Goal: Task Accomplishment & Management: Complete application form

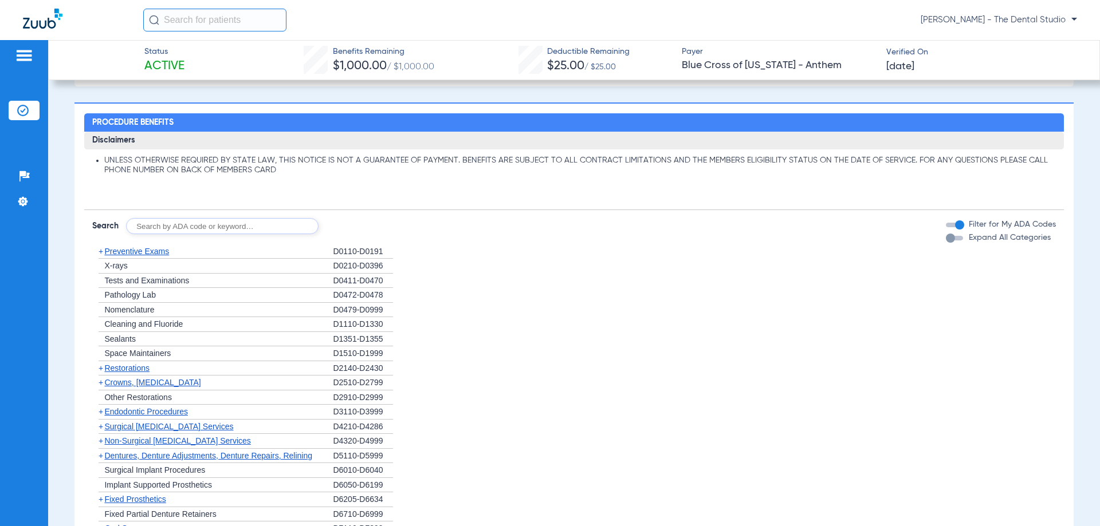
scroll to position [458, 0]
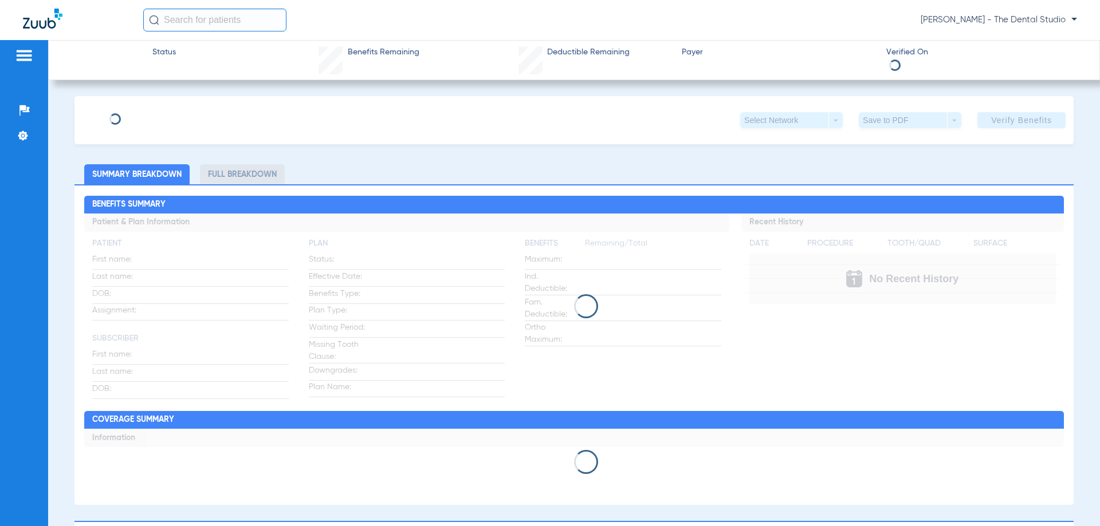
type input "Alitia"
type input "Mongesku"
type input "[DATE]"
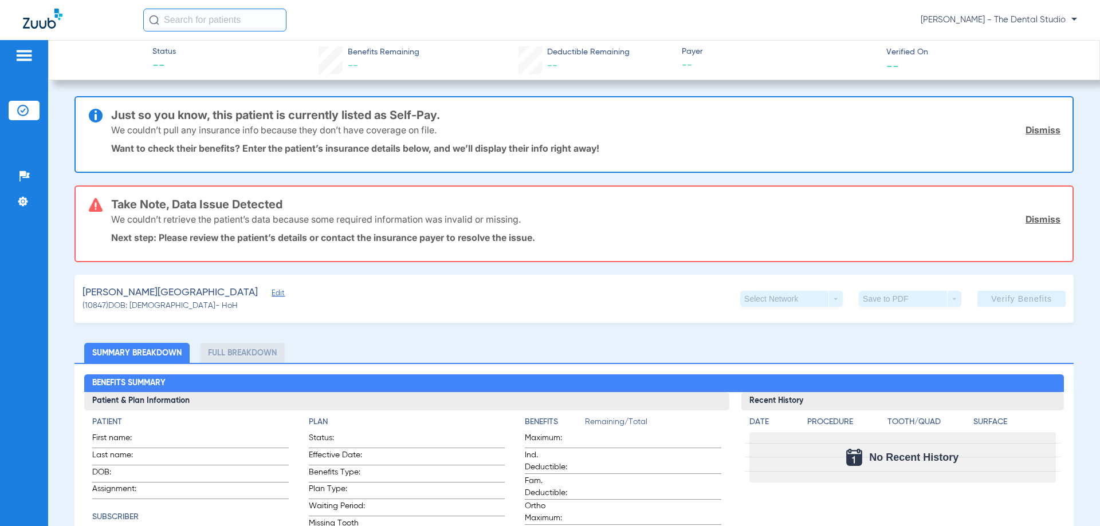
click at [272, 295] on span "Edit" at bounding box center [277, 294] width 10 height 11
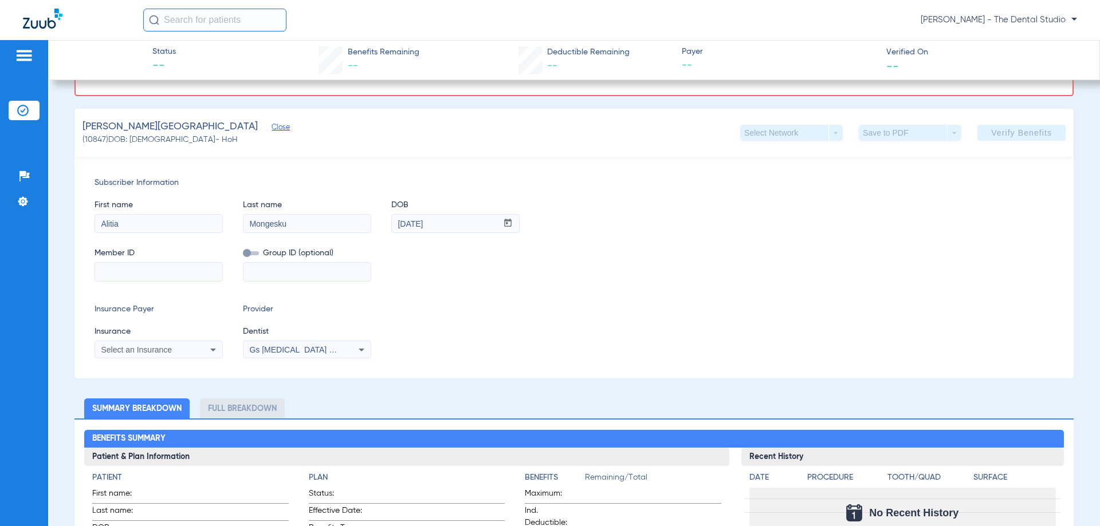
scroll to position [172, 0]
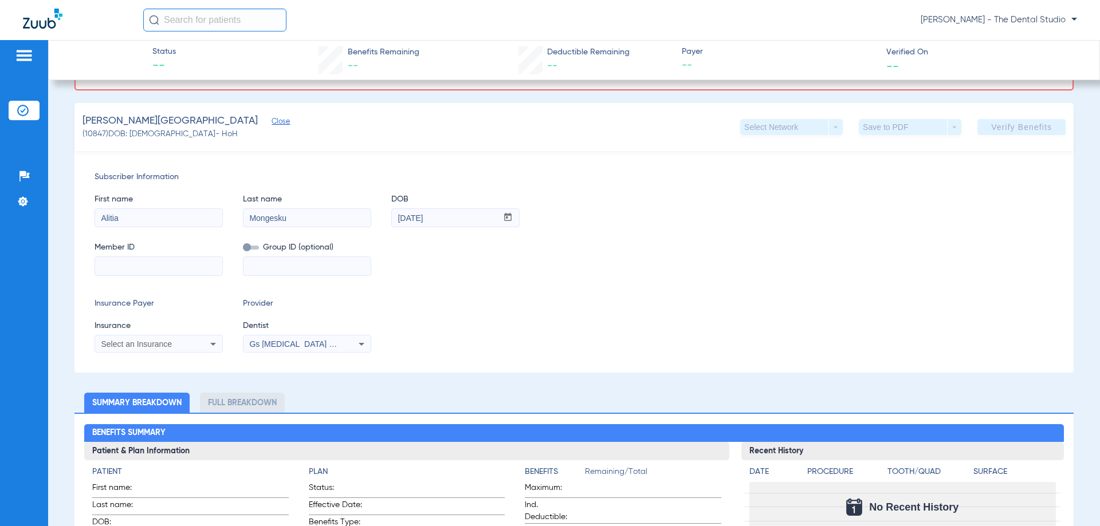
click at [158, 341] on span "Select an Insurance" at bounding box center [136, 344] width 71 height 9
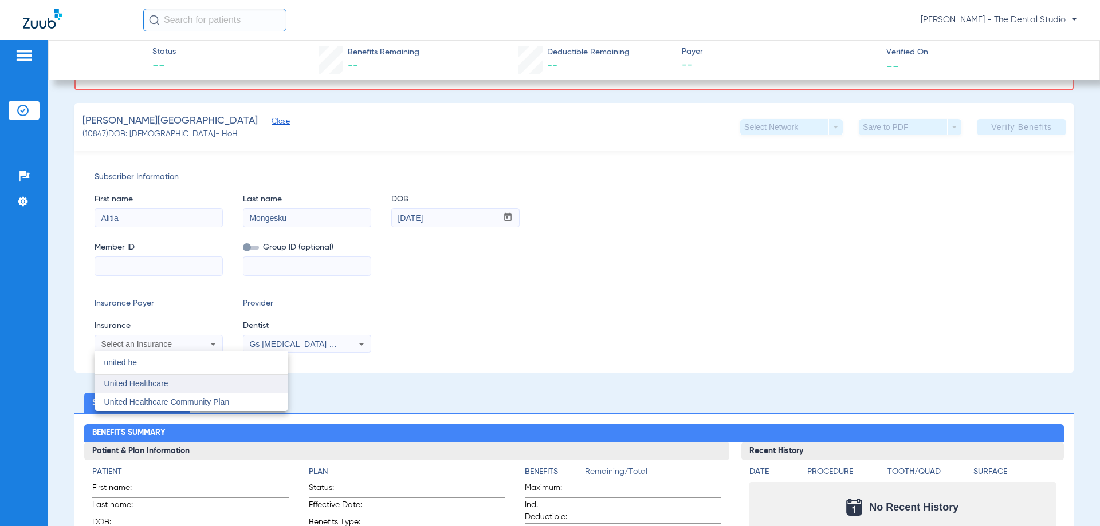
type input "united he"
click at [174, 381] on mat-option "United Healthcare" at bounding box center [191, 384] width 192 height 18
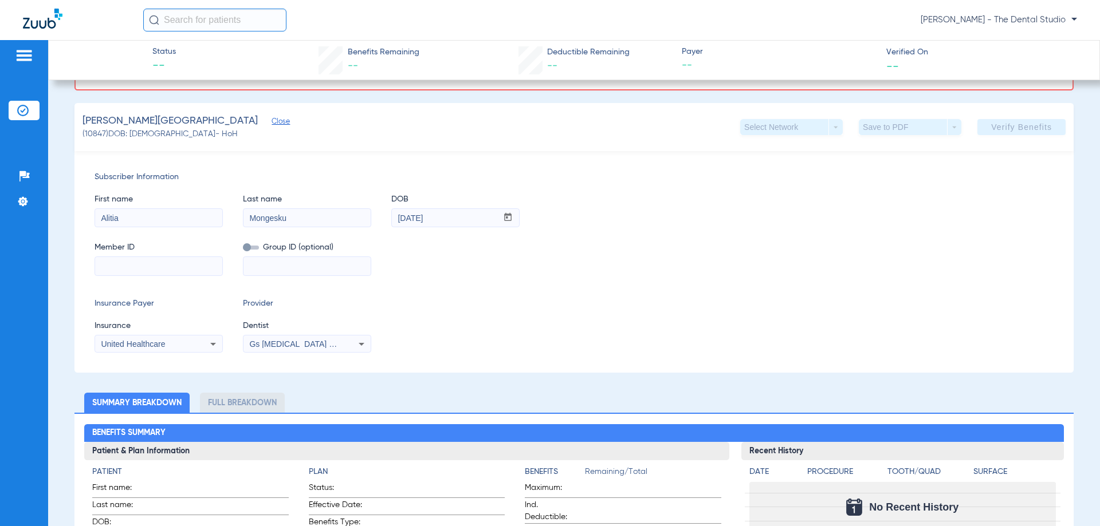
click at [304, 341] on span "Gs [MEDICAL_DATA] Pllc 1972170603" at bounding box center [318, 344] width 139 height 9
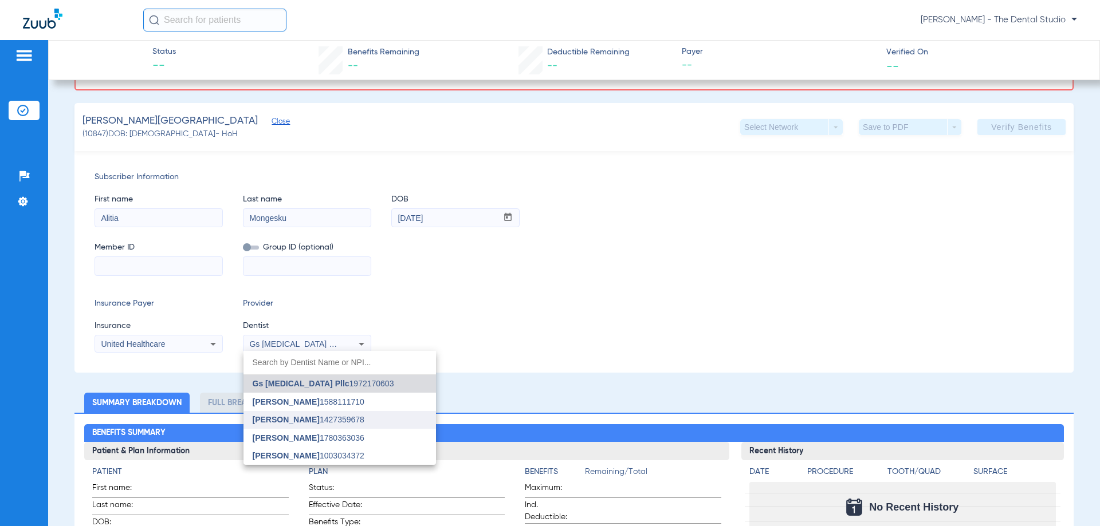
click at [300, 416] on span "Melissa Marchesan" at bounding box center [286, 419] width 67 height 9
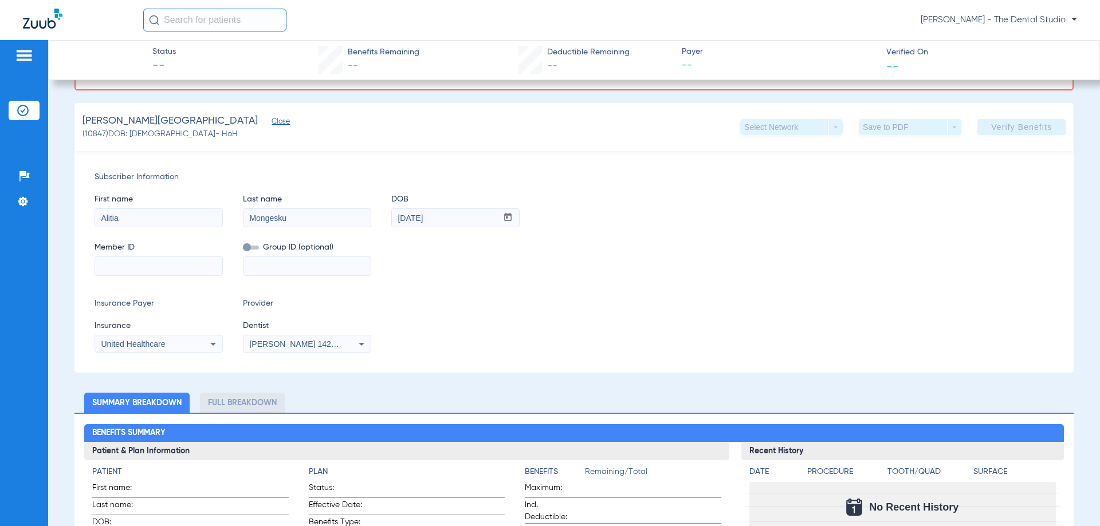
click at [178, 270] on input at bounding box center [158, 266] width 127 height 18
paste input "966496060"
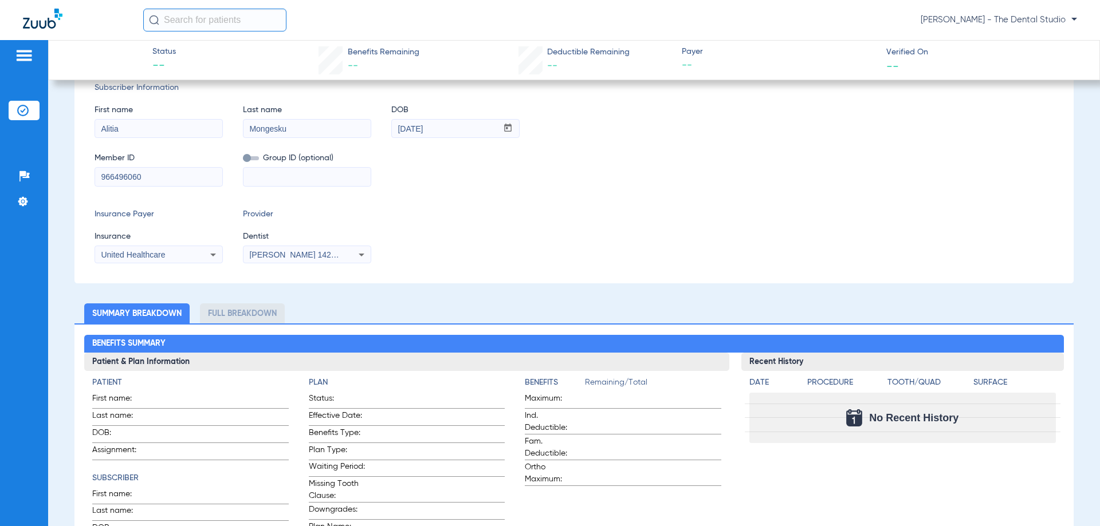
scroll to position [82, 0]
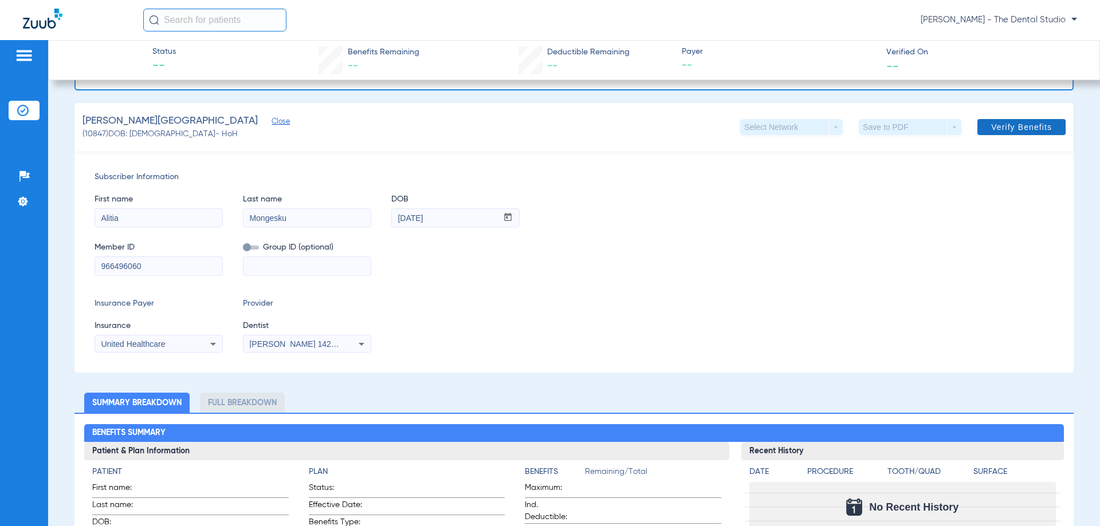
type input "966496060"
click at [1019, 131] on span "Verify Benefits" at bounding box center [1021, 127] width 61 height 9
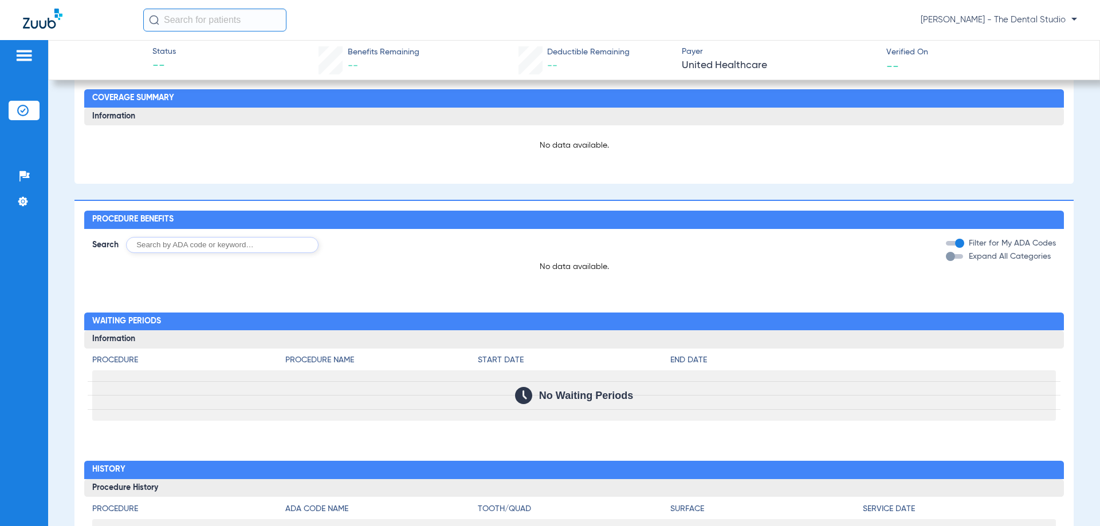
scroll to position [843, 0]
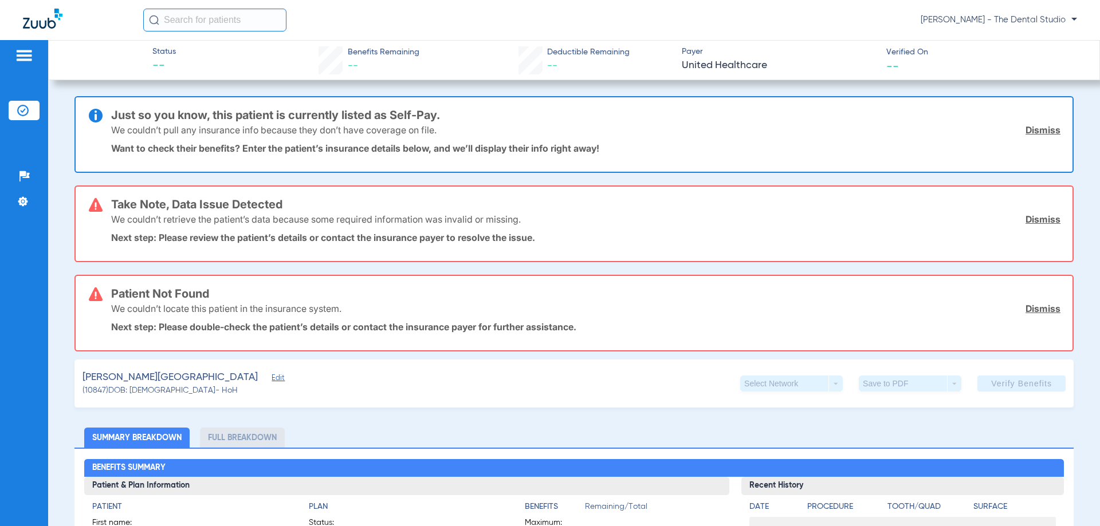
click at [443, 384] on div "Mongesku, Alitia Edit (10847) DOB: 05/07/1980 - HoH Select Network arrow_drop_d…" at bounding box center [573, 384] width 999 height 48
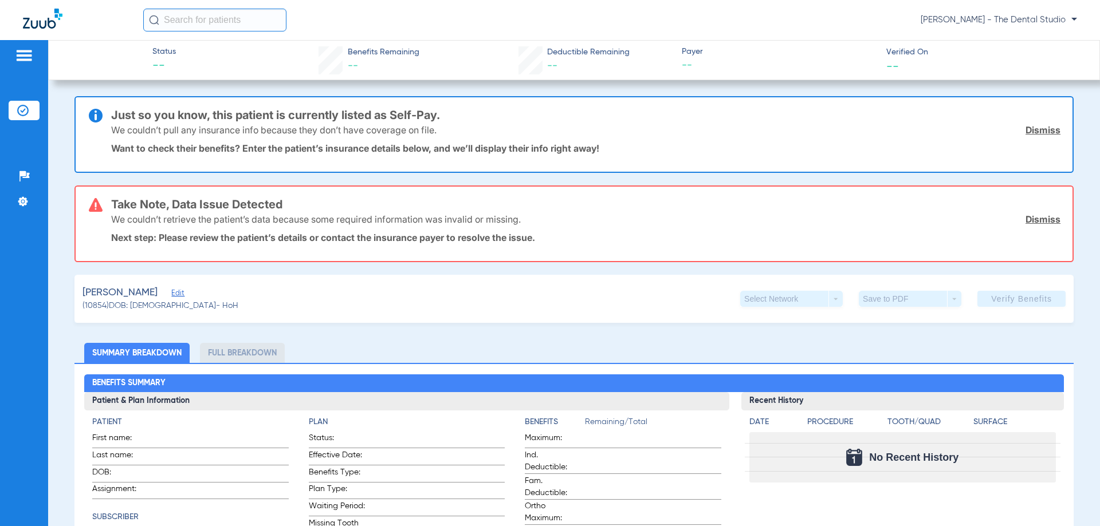
click at [171, 294] on span "Edit" at bounding box center [176, 294] width 10 height 11
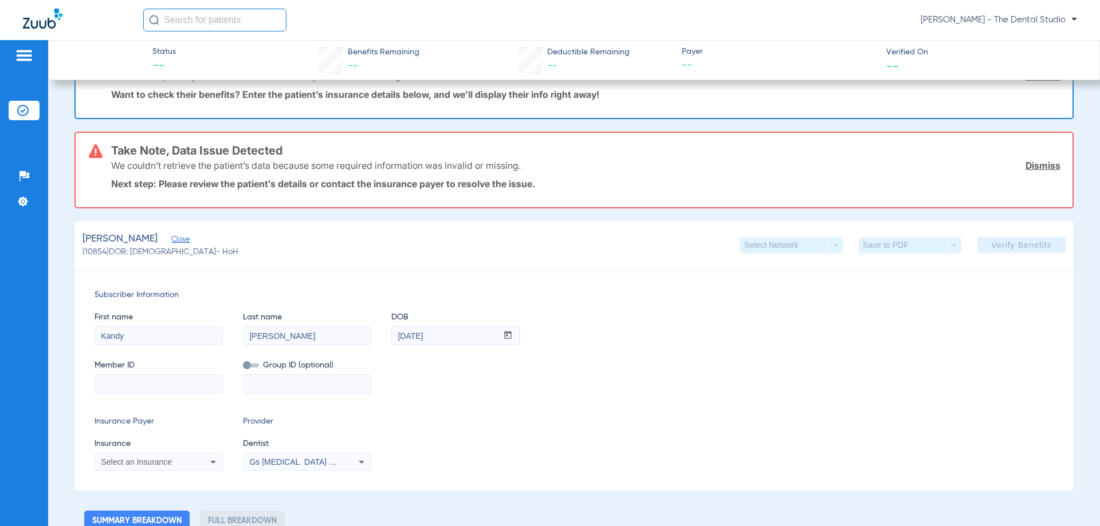
scroll to position [115, 0]
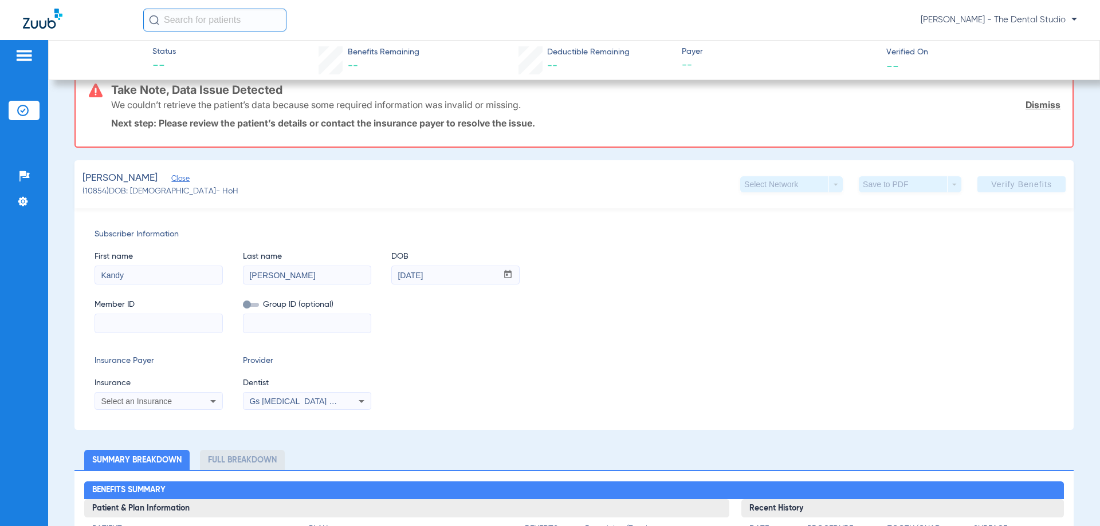
click at [155, 403] on span "Select an Insurance" at bounding box center [136, 401] width 71 height 9
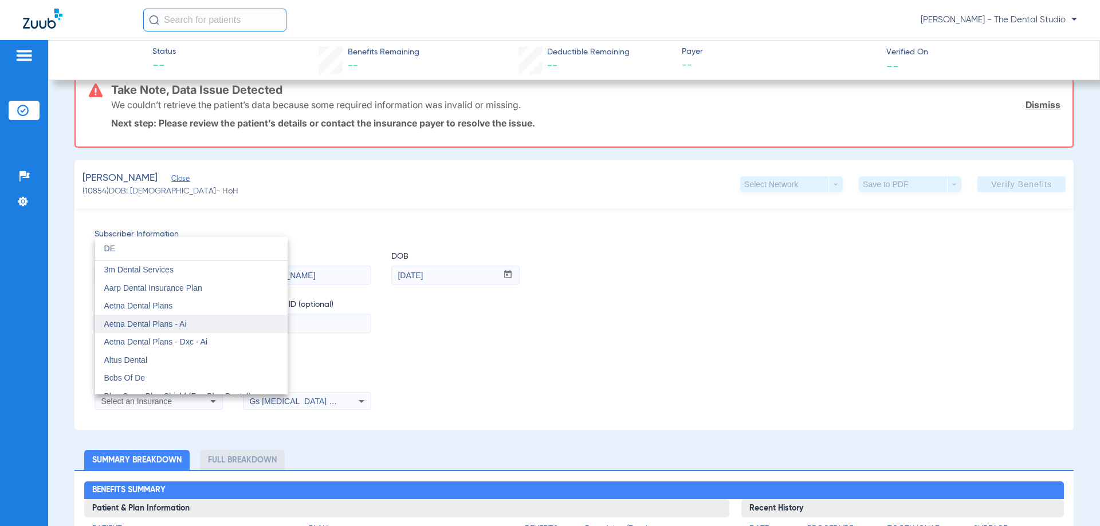
scroll to position [229, 0]
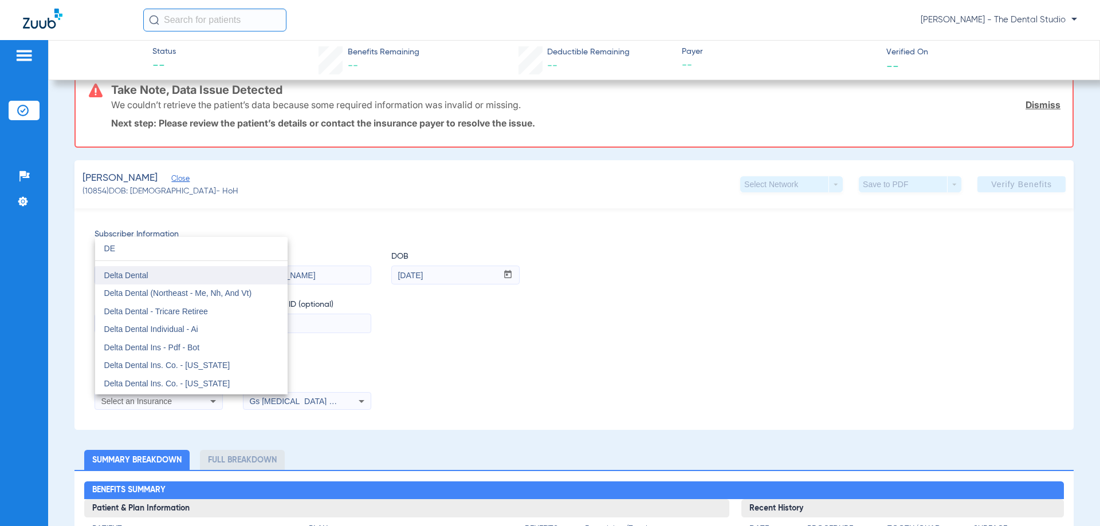
type input "DE"
click at [152, 274] on mat-option "Delta Dental" at bounding box center [191, 275] width 192 height 18
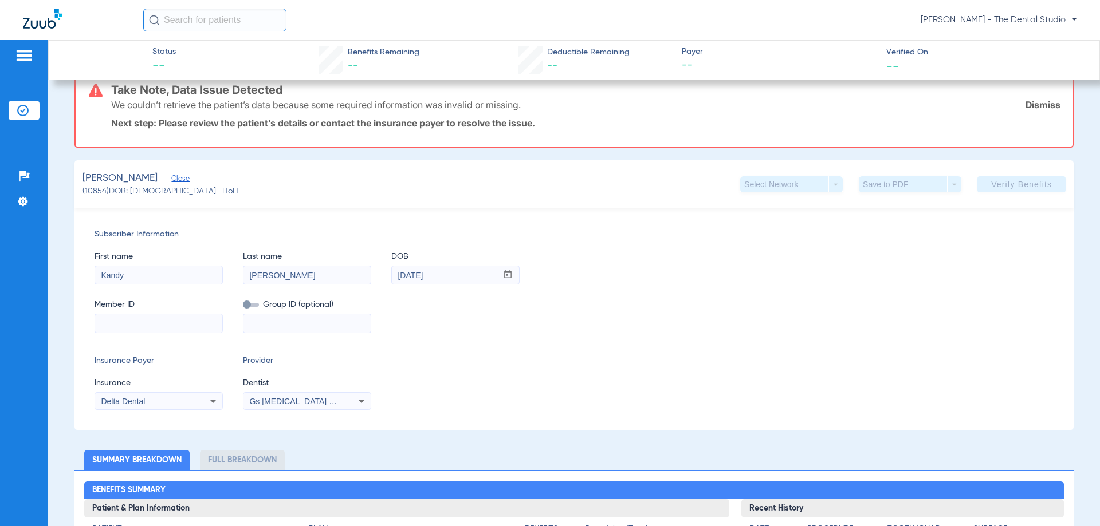
click at [171, 326] on input at bounding box center [158, 323] width 127 height 18
paste input "KT7MC797"
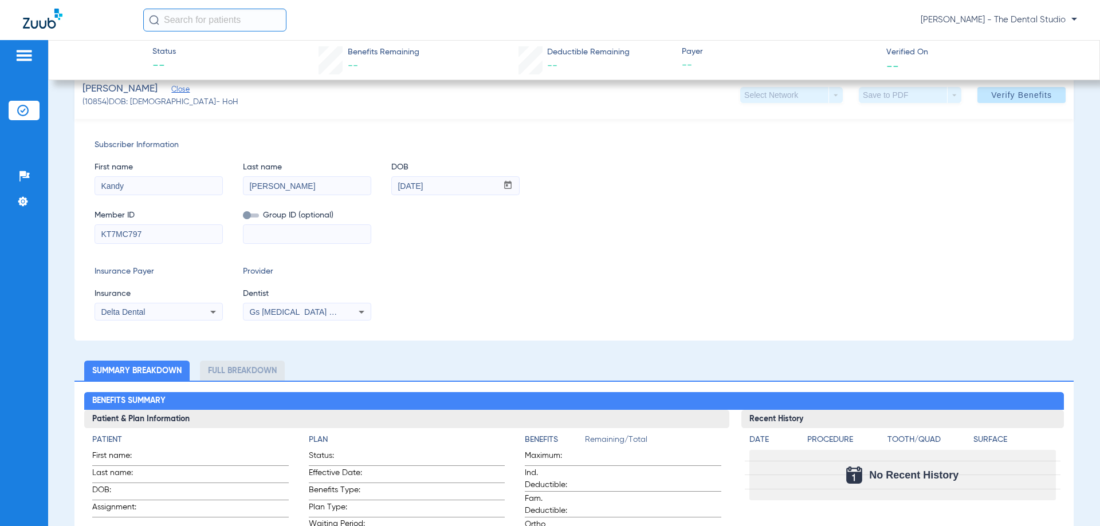
type input "KT7MC797"
click at [293, 301] on app-form-autocomplete "Dentist Gs Prosthodontics Pllc 1972170603" at bounding box center [307, 304] width 128 height 33
click at [288, 310] on span "Gs [MEDICAL_DATA] Pllc 1972170603" at bounding box center [318, 312] width 139 height 9
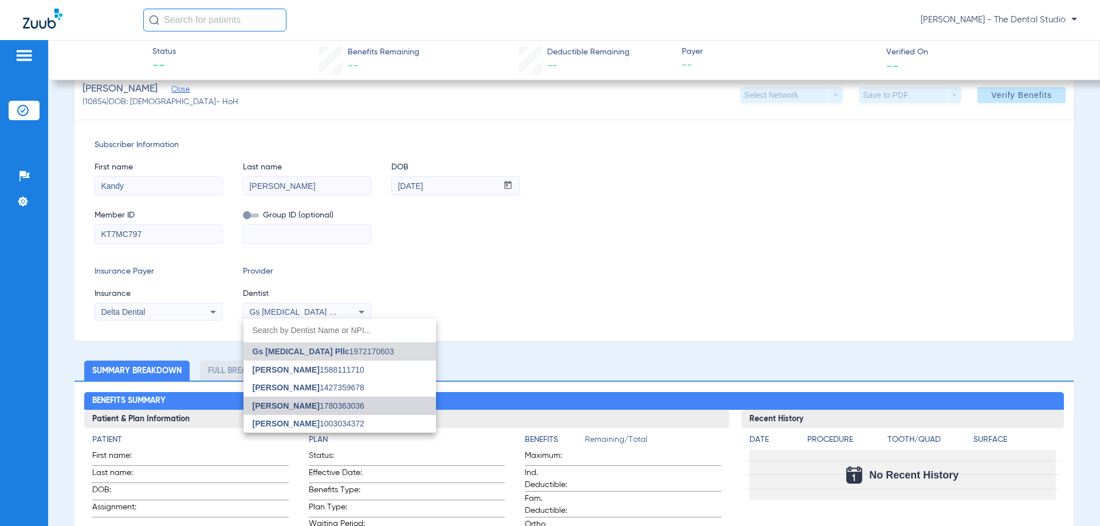
click at [277, 408] on span "[PERSON_NAME]" at bounding box center [286, 406] width 67 height 9
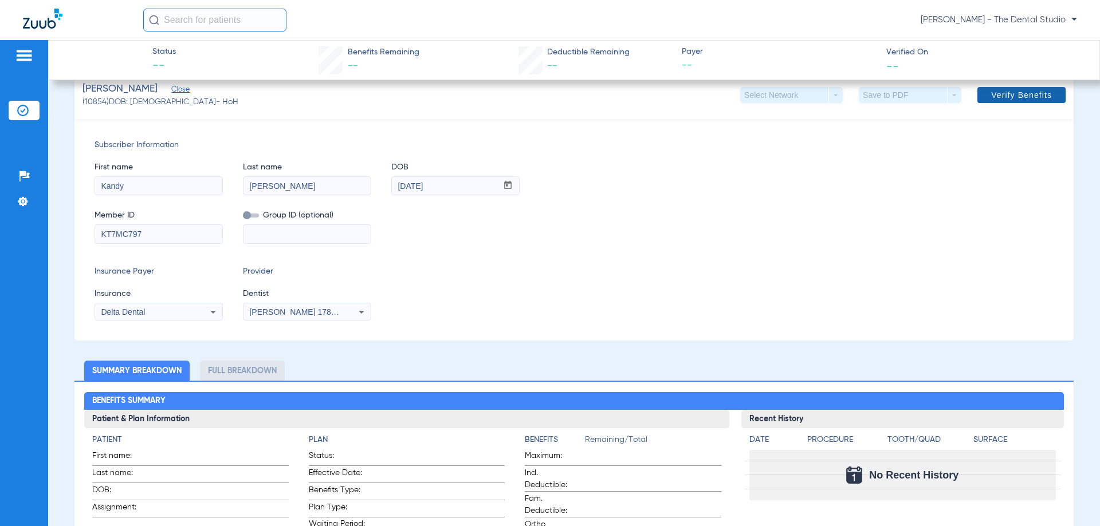
click at [1007, 103] on span at bounding box center [1021, 94] width 88 height 27
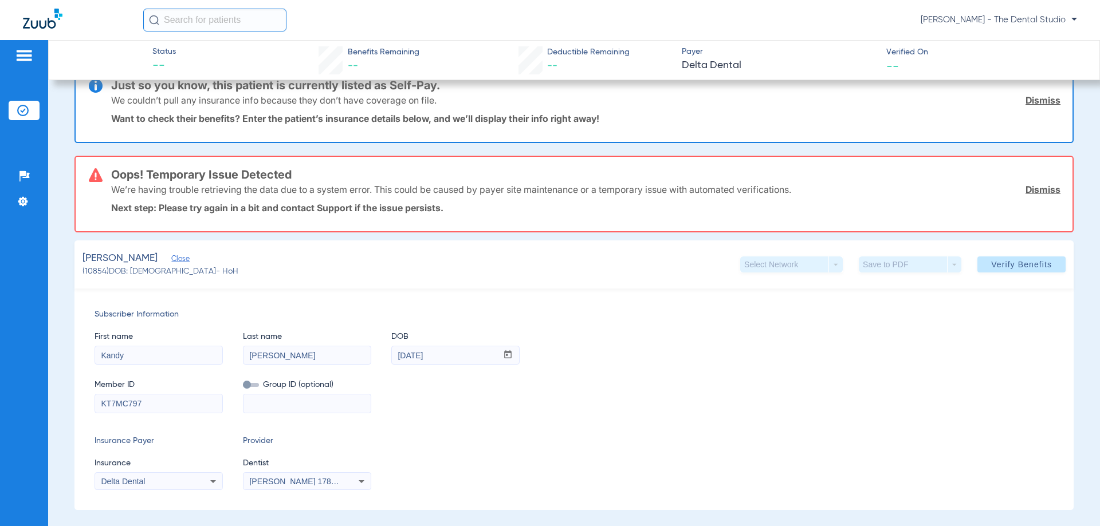
scroll to position [27, 0]
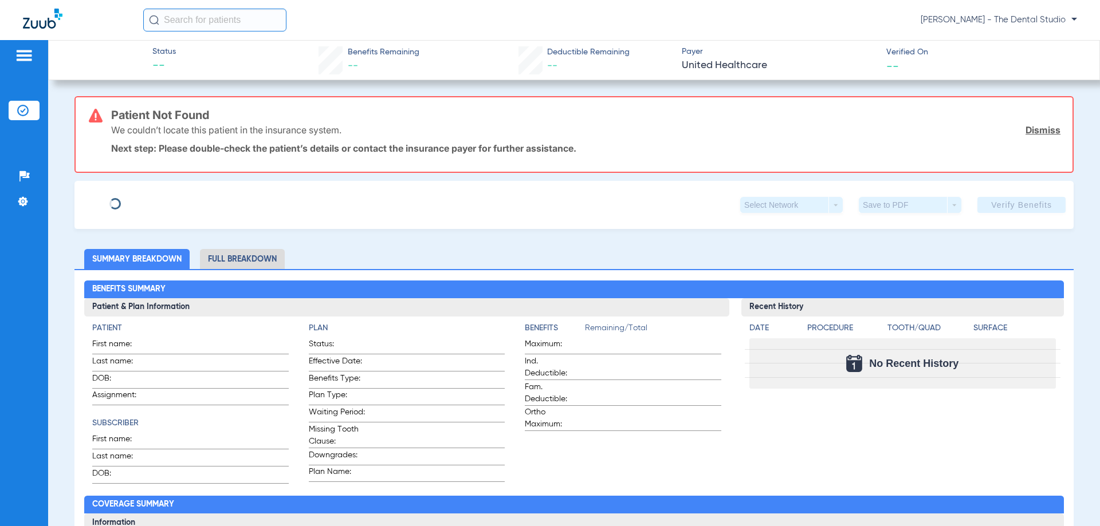
type input "Alitia"
type input "Mongesku"
type input "[DATE]"
type input "966496060"
type input "1493092"
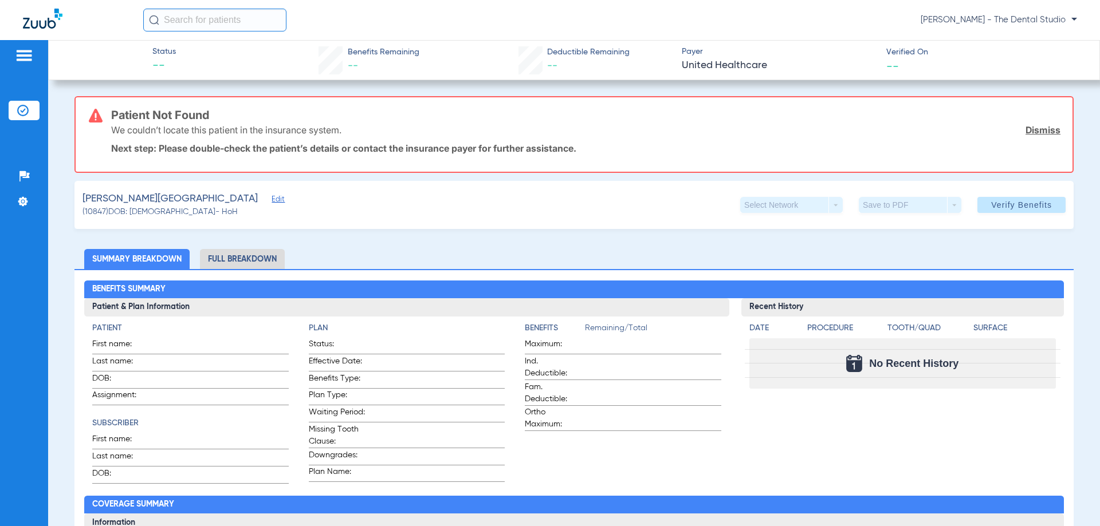
click at [272, 203] on span "Edit" at bounding box center [277, 200] width 10 height 11
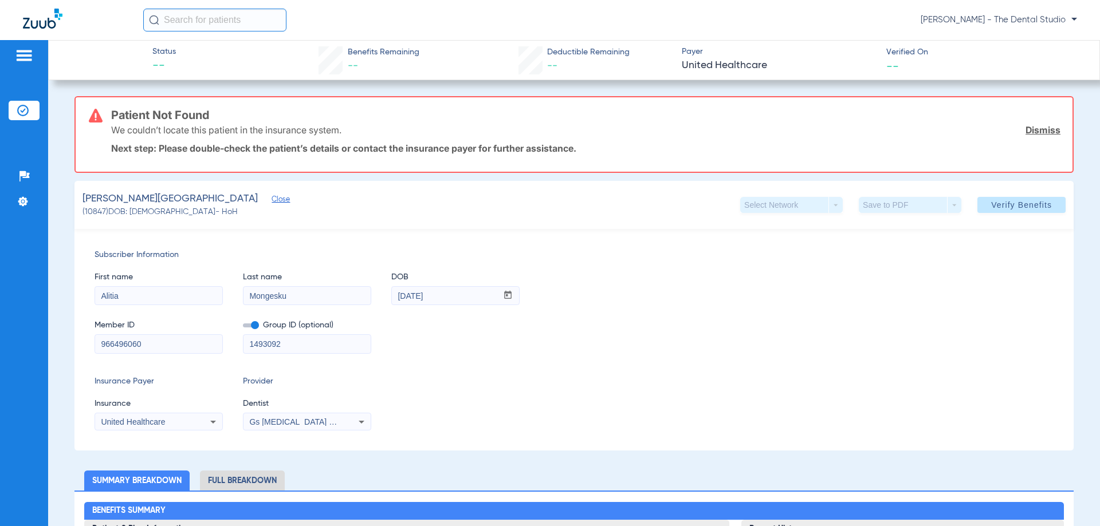
drag, startPoint x: 160, startPoint y: 345, endPoint x: 0, endPoint y: 300, distance: 165.9
click at [0, 344] on div "Patients Insurance Verification Setup Help Center Settings Status -- Benefits R…" at bounding box center [550, 303] width 1100 height 526
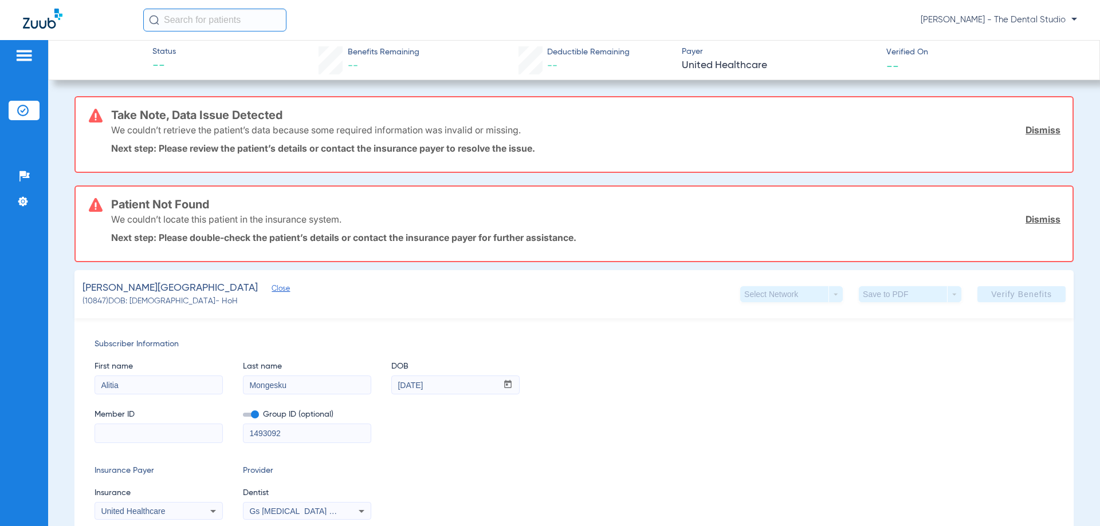
paste input "966496060"
type input "966496060"
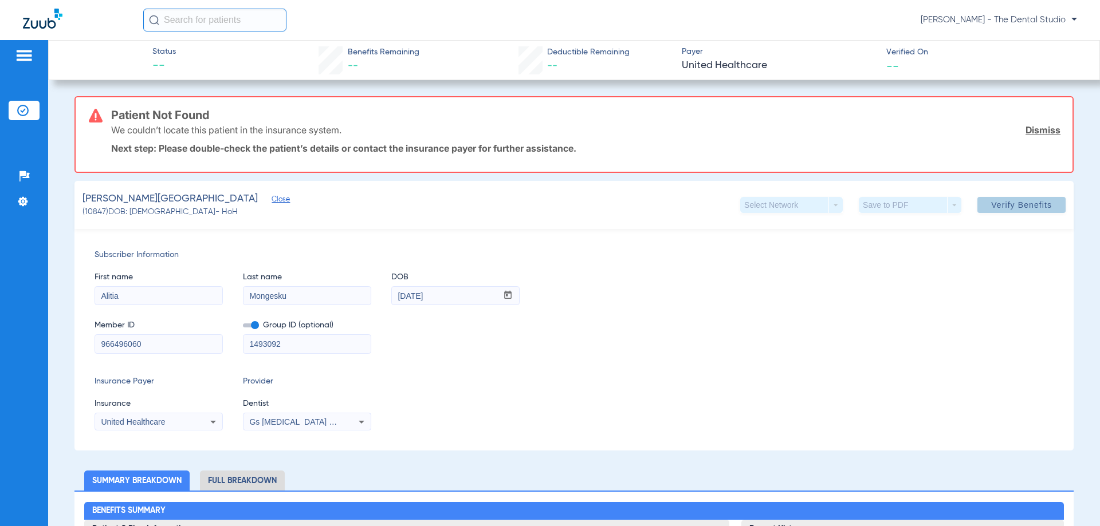
drag, startPoint x: 986, startPoint y: 207, endPoint x: 984, endPoint y: 194, distance: 13.3
click at [991, 207] on span "Verify Benefits" at bounding box center [1021, 204] width 61 height 9
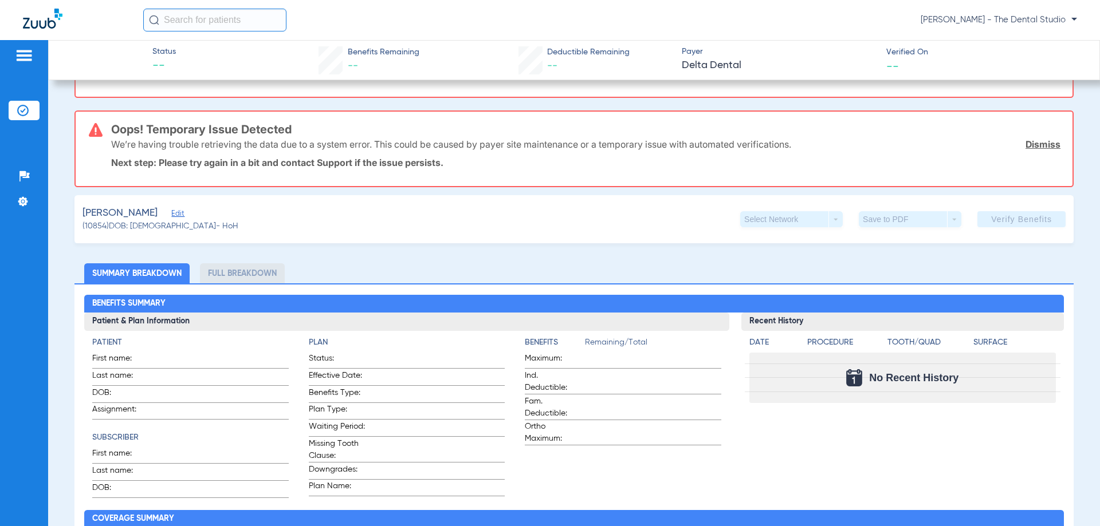
scroll to position [172, 0]
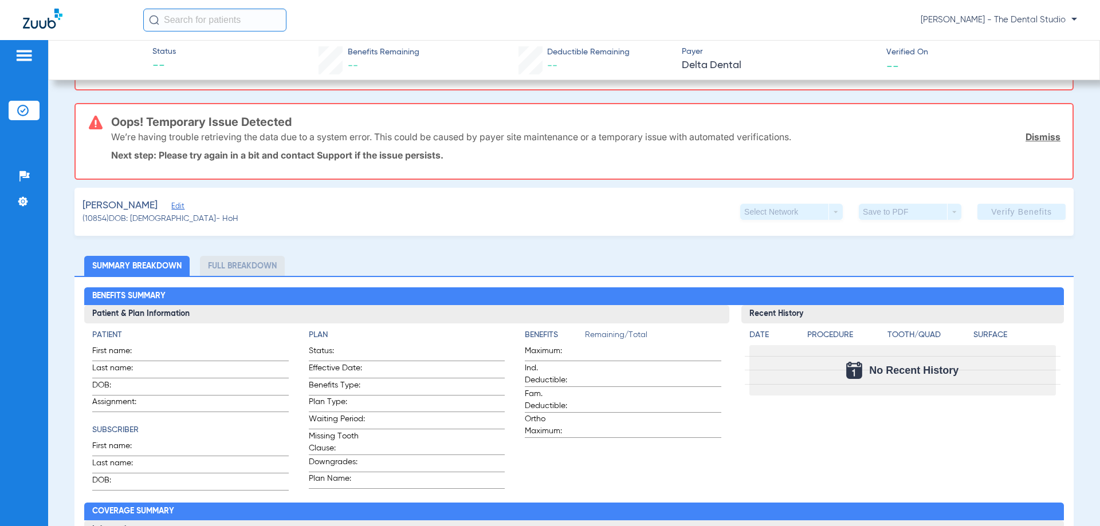
click at [171, 209] on span "Edit" at bounding box center [176, 207] width 10 height 11
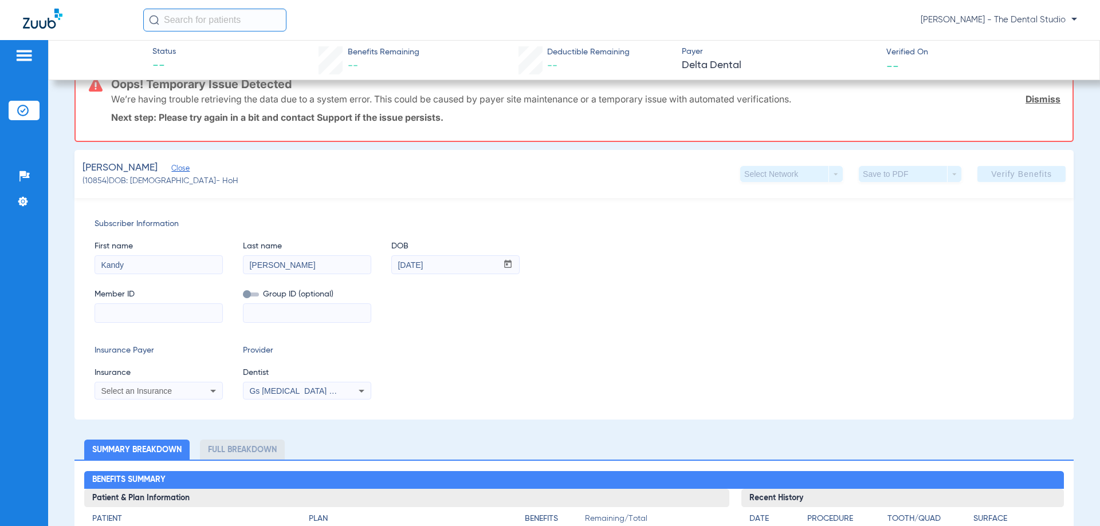
scroll to position [229, 0]
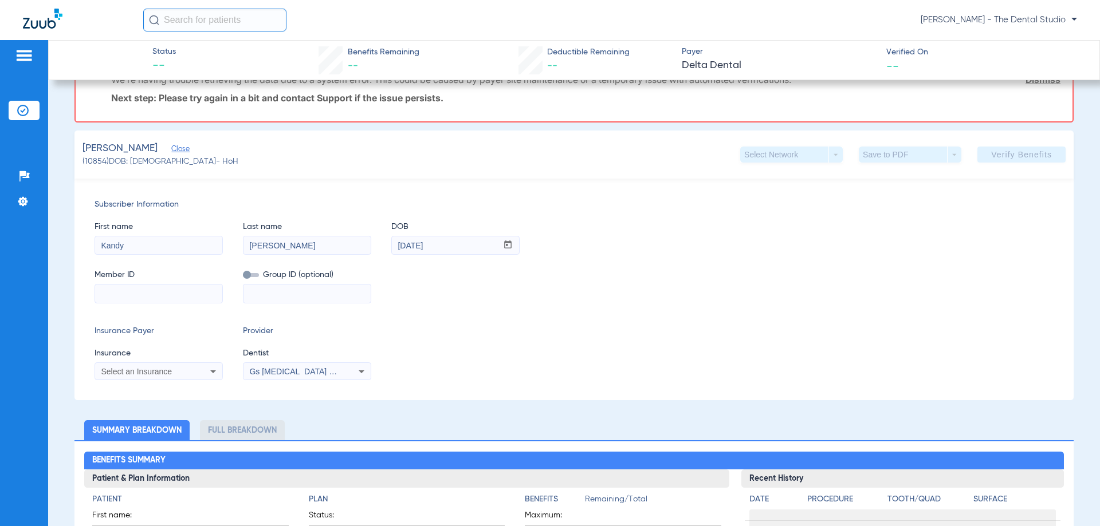
click at [195, 368] on div "Select an Insurance" at bounding box center [158, 372] width 127 height 14
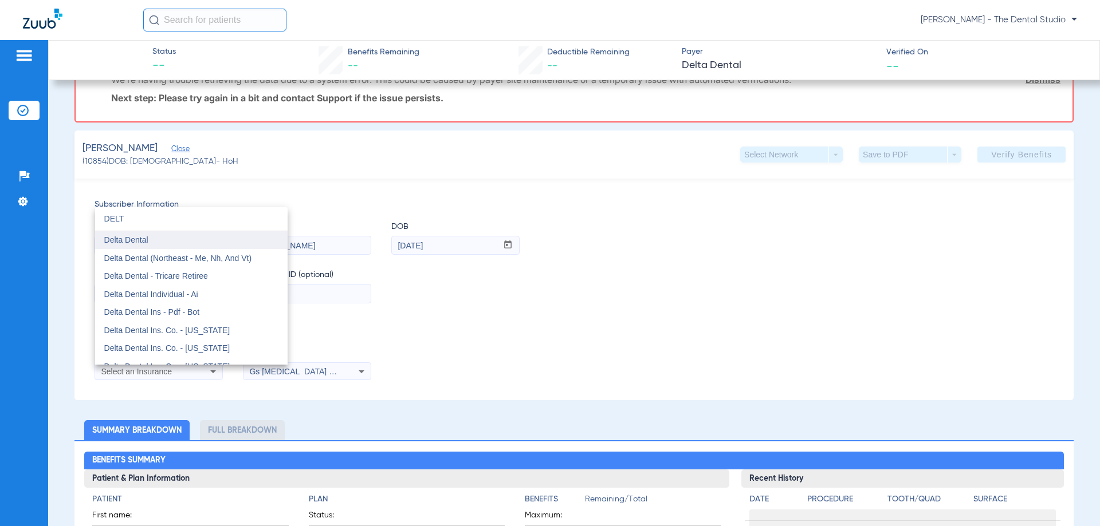
type input "DELT"
click at [182, 241] on mat-option "Delta Dental" at bounding box center [191, 240] width 192 height 18
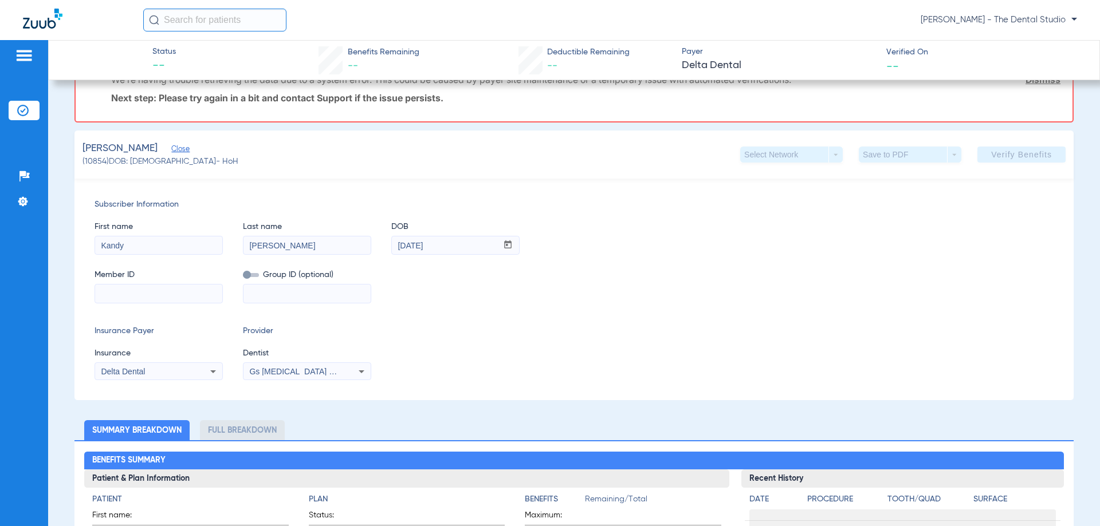
click at [164, 289] on input at bounding box center [158, 294] width 127 height 18
paste input "118980024402"
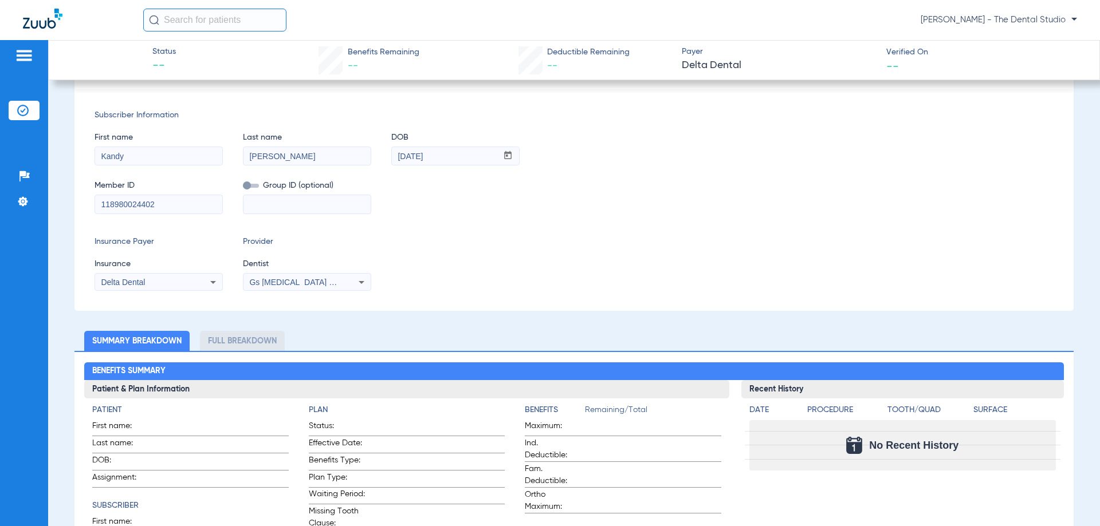
scroll to position [140, 0]
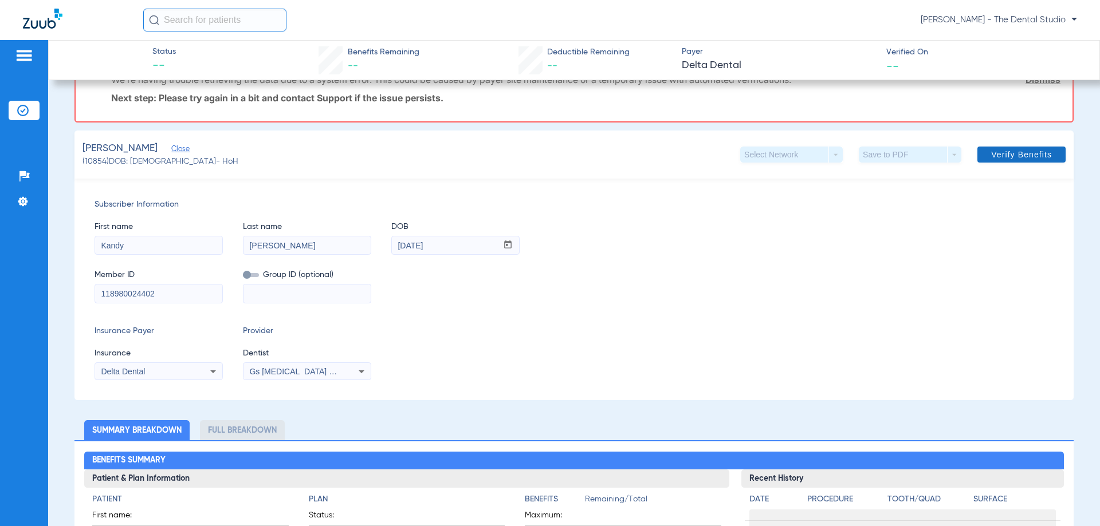
type input "118980024402"
click at [977, 144] on span at bounding box center [1021, 154] width 88 height 27
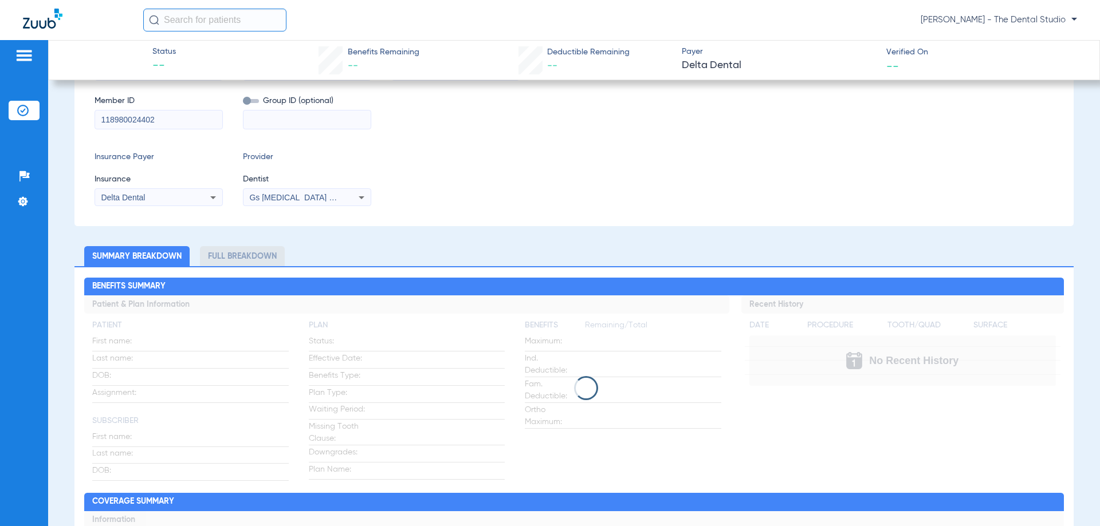
scroll to position [0, 0]
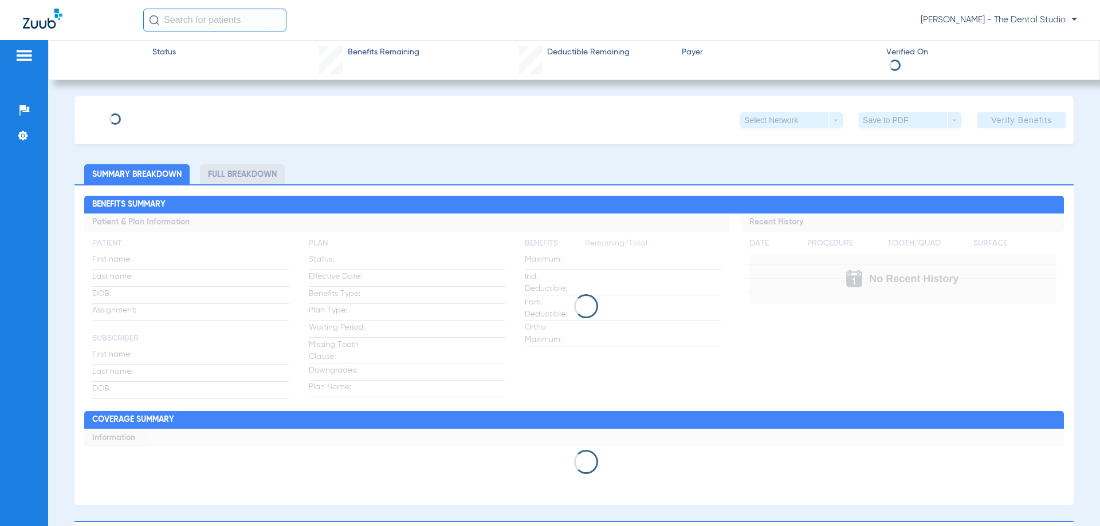
type input "Kandy"
type input "[PERSON_NAME]"
type input "[DATE]"
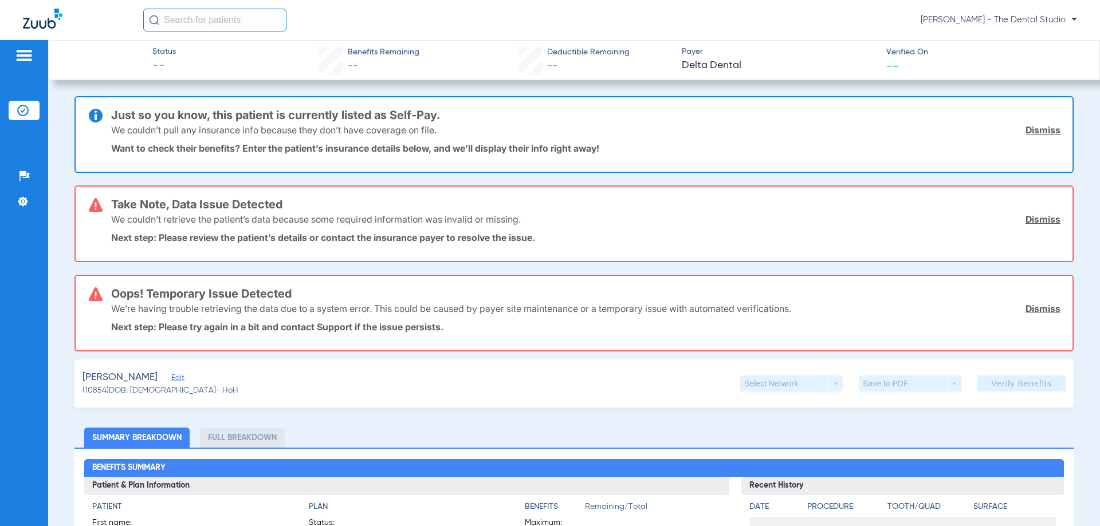
scroll to position [115, 0]
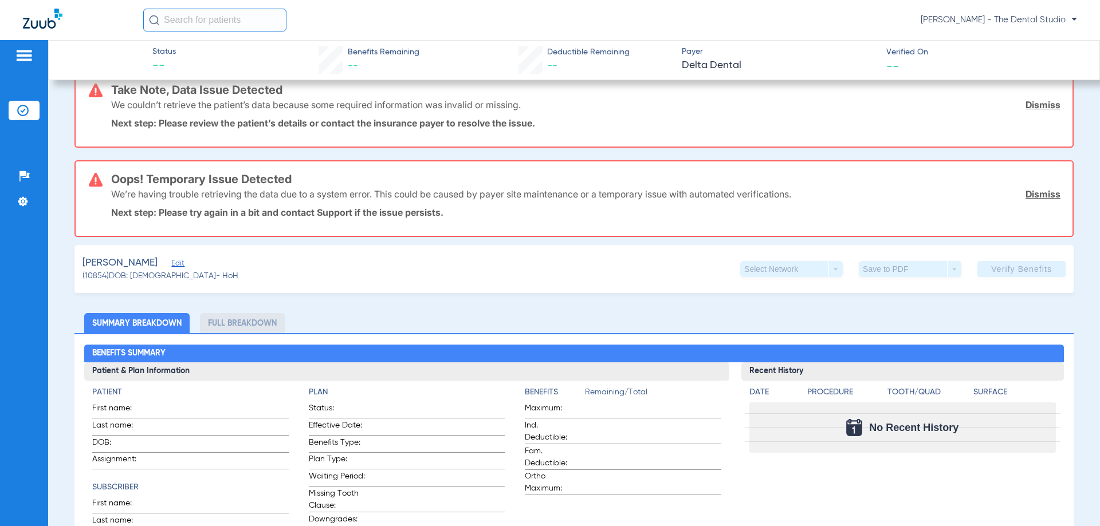
click at [177, 264] on span "Edit" at bounding box center [176, 264] width 10 height 11
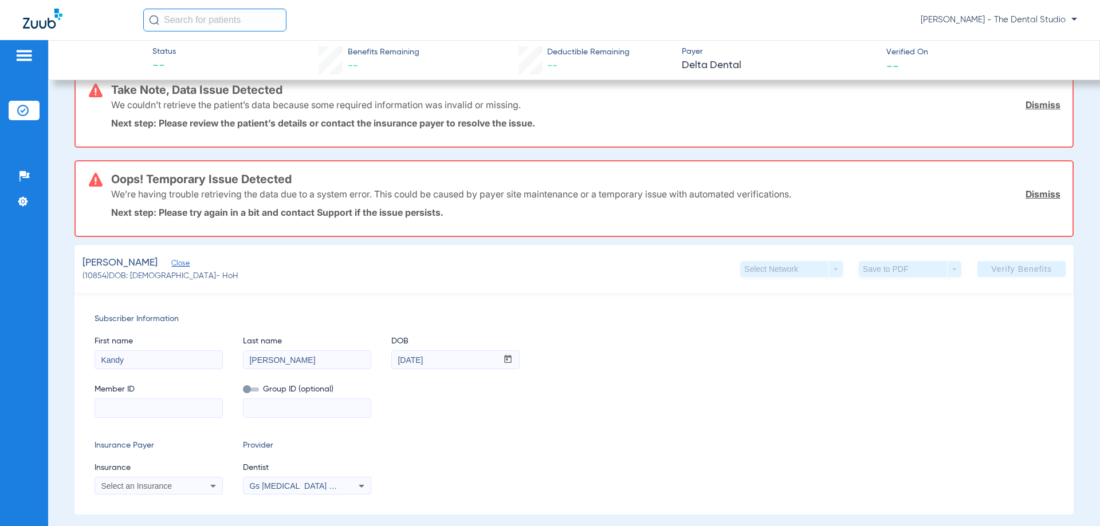
drag, startPoint x: 129, startPoint y: 477, endPoint x: 123, endPoint y: 483, distance: 8.5
click at [127, 480] on mat-select "Select an Insurance" at bounding box center [159, 486] width 128 height 18
click at [123, 483] on span "Select an Insurance" at bounding box center [136, 486] width 71 height 9
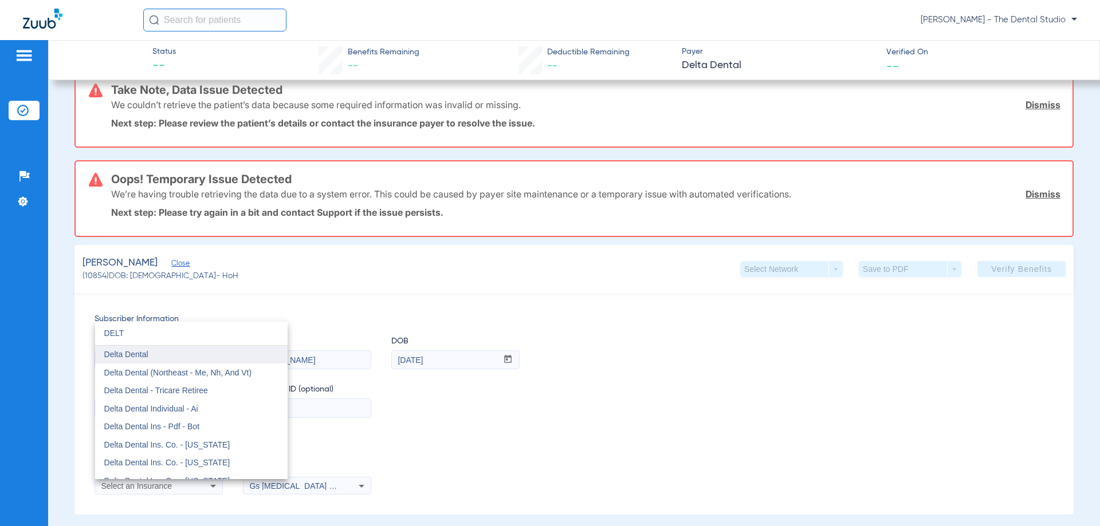
type input "DELT"
click at [147, 357] on span "Delta Dental" at bounding box center [126, 354] width 44 height 9
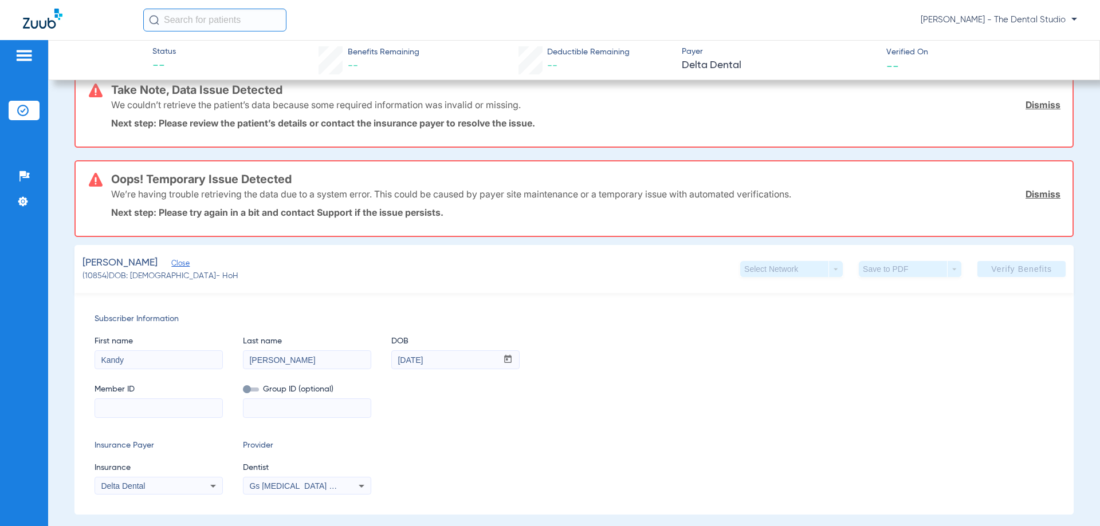
click at [155, 409] on input at bounding box center [158, 408] width 127 height 18
paste input "118980024402"
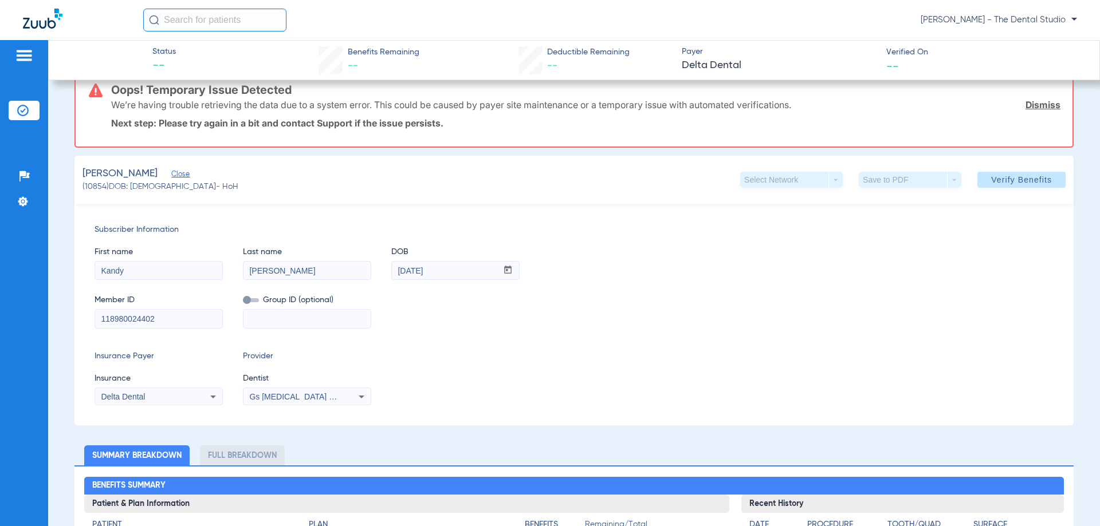
type input "118980024402"
click at [302, 407] on div "Subscriber Information First name Kandy Last name George DOB mm / dd / yyyy 04/…" at bounding box center [573, 315] width 999 height 222
click at [304, 394] on span "Gs [MEDICAL_DATA] Pllc 1972170603" at bounding box center [318, 396] width 139 height 9
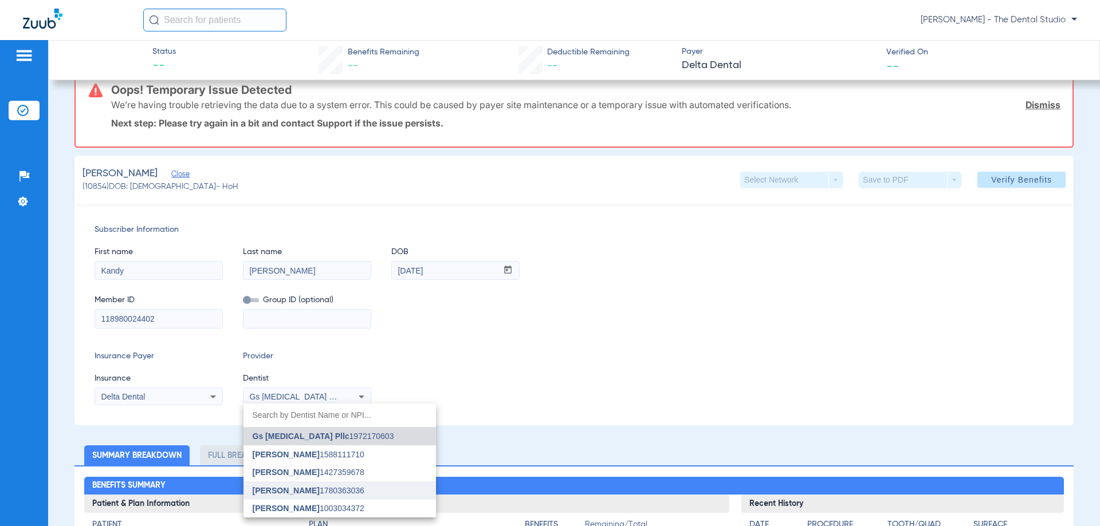
click at [267, 492] on span "[PERSON_NAME]" at bounding box center [286, 490] width 67 height 9
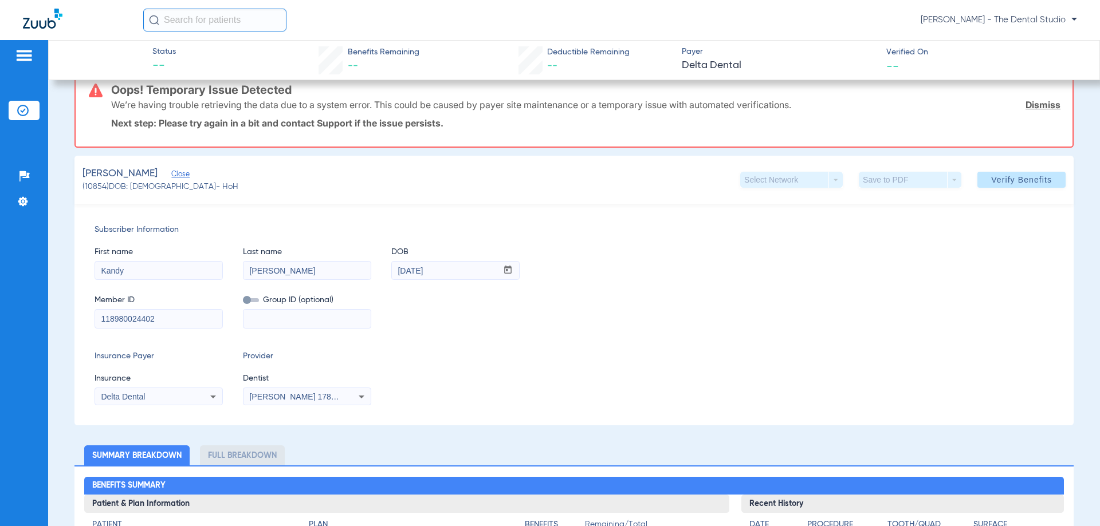
click at [1032, 186] on span at bounding box center [1021, 179] width 88 height 27
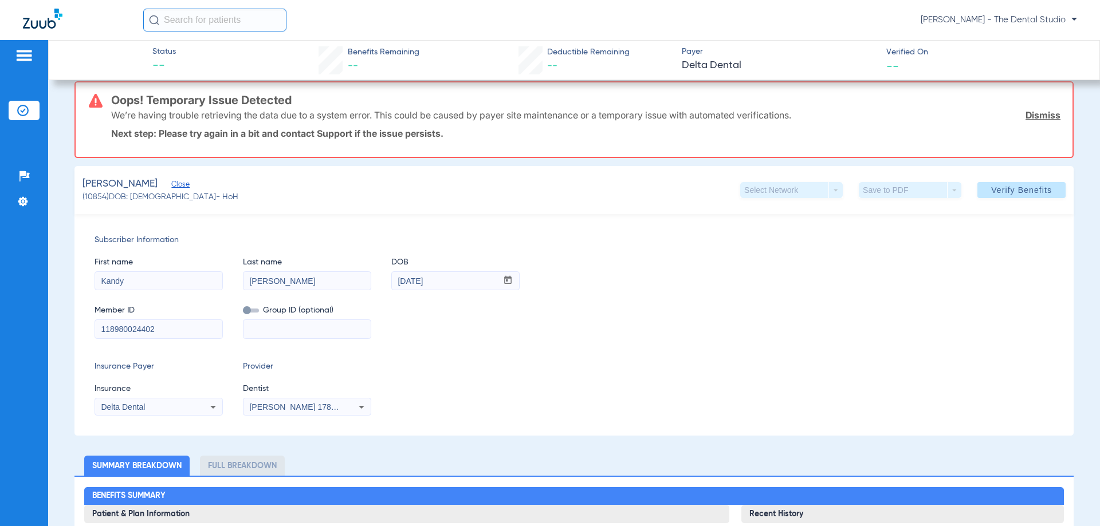
scroll to position [231, 0]
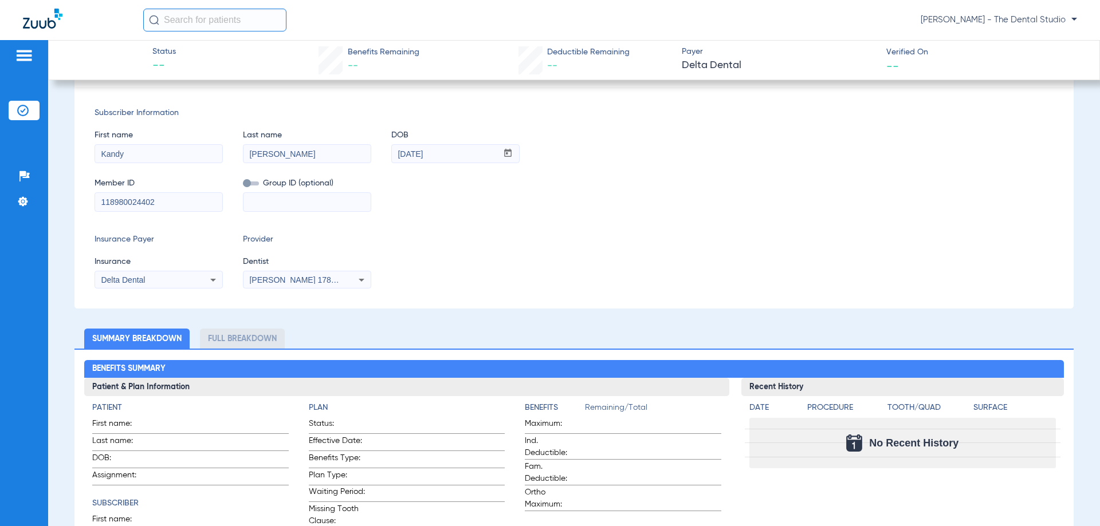
drag, startPoint x: 166, startPoint y: 198, endPoint x: 91, endPoint y: 202, distance: 75.2
click at [91, 202] on div "Subscriber Information First name [PERSON_NAME] Last name [PERSON_NAME] mm / dd…" at bounding box center [573, 198] width 999 height 222
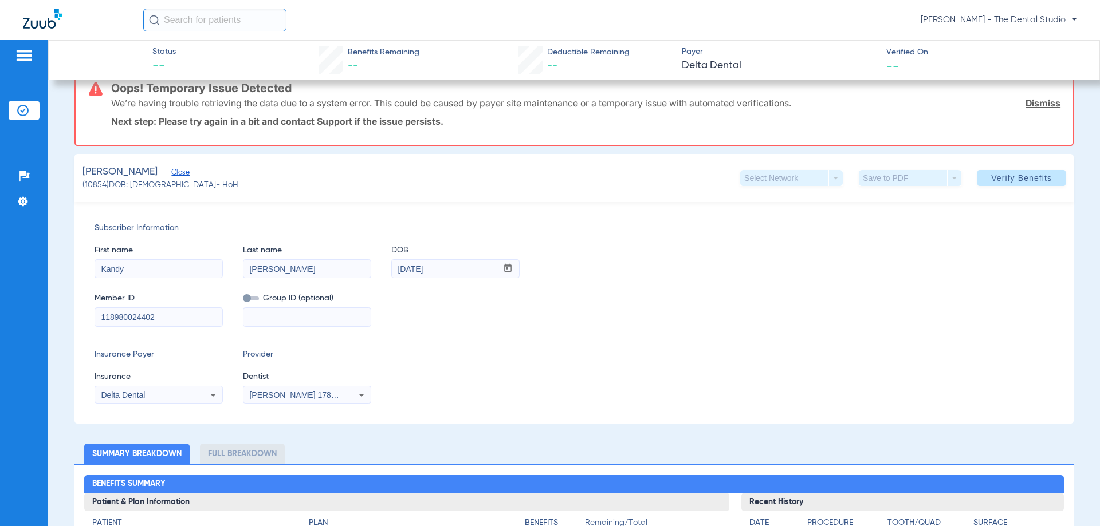
scroll to position [117, 0]
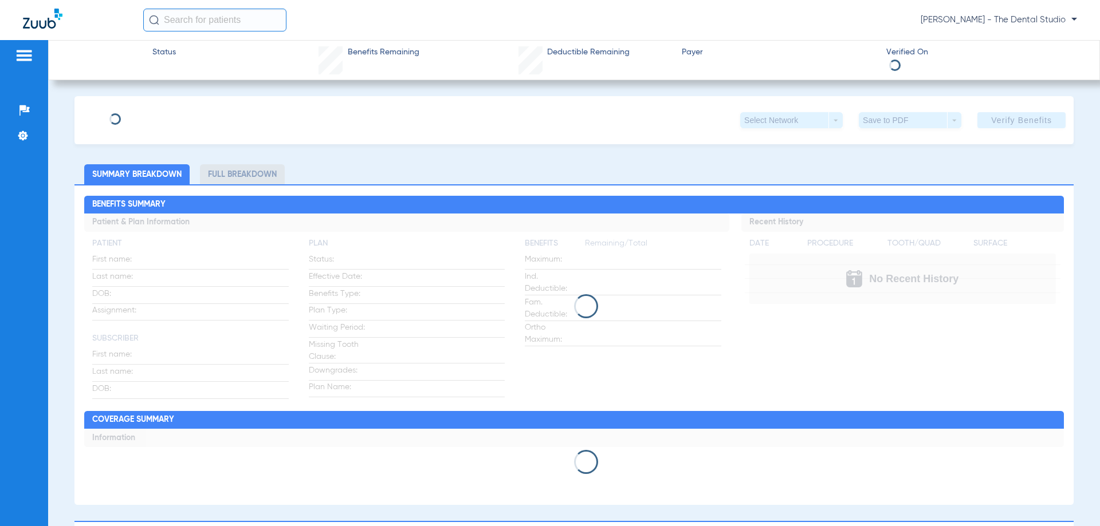
type input "Kandy"
type input "[PERSON_NAME]"
type input "[DATE]"
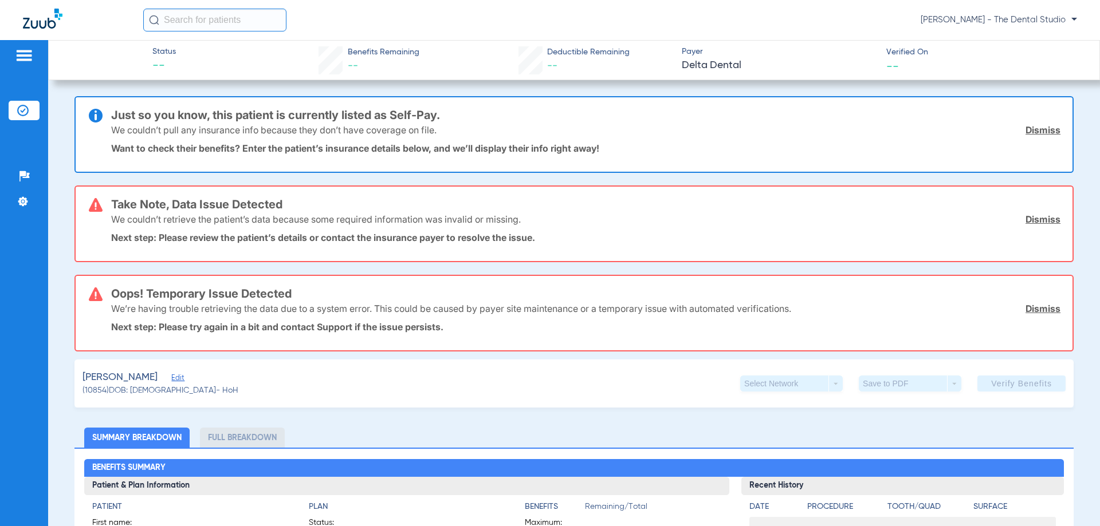
click at [171, 376] on span "Edit" at bounding box center [176, 379] width 10 height 11
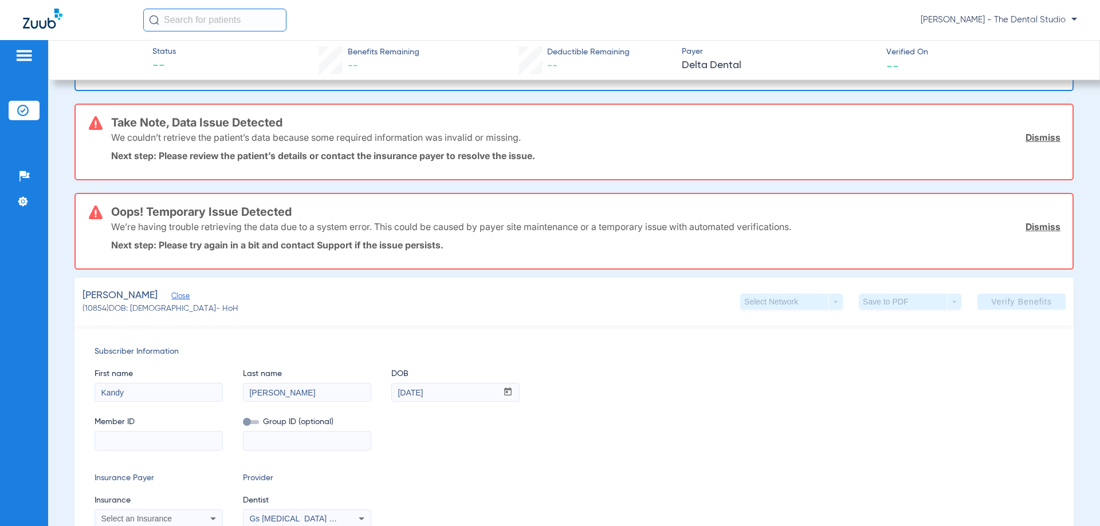
scroll to position [229, 0]
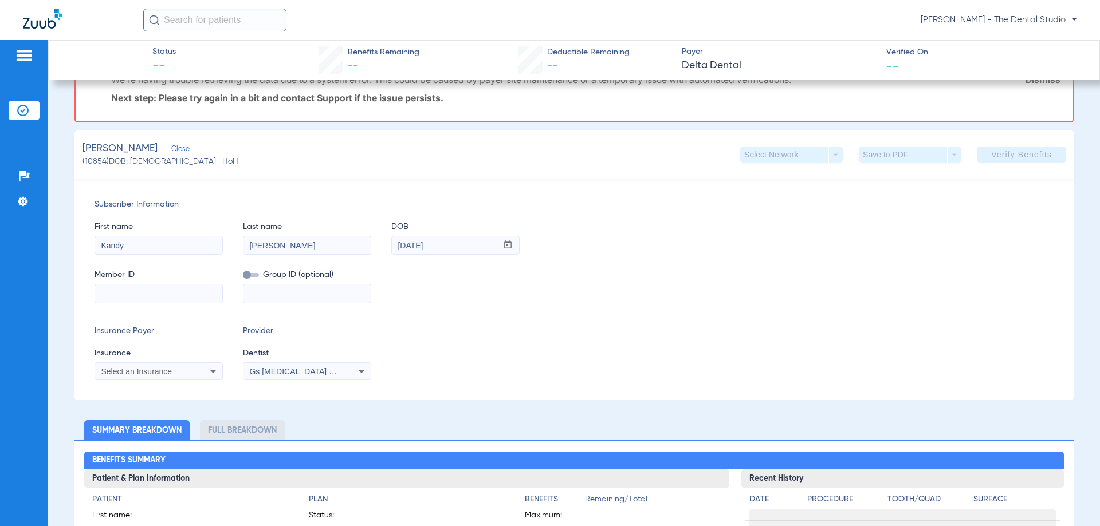
click at [170, 367] on div "Select an Insurance" at bounding box center [158, 372] width 127 height 14
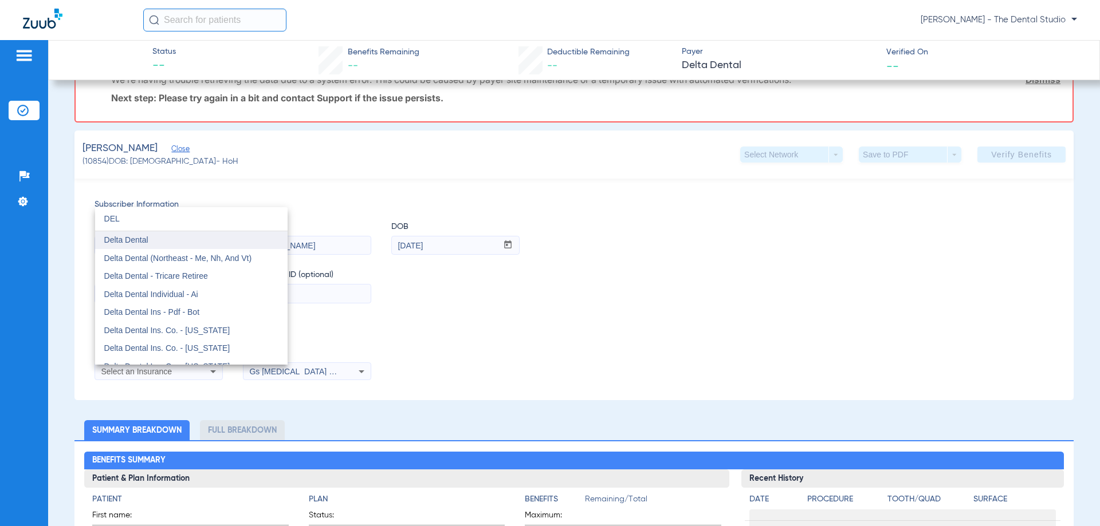
type input "DEL"
click at [115, 238] on span "Delta Dental" at bounding box center [126, 239] width 44 height 9
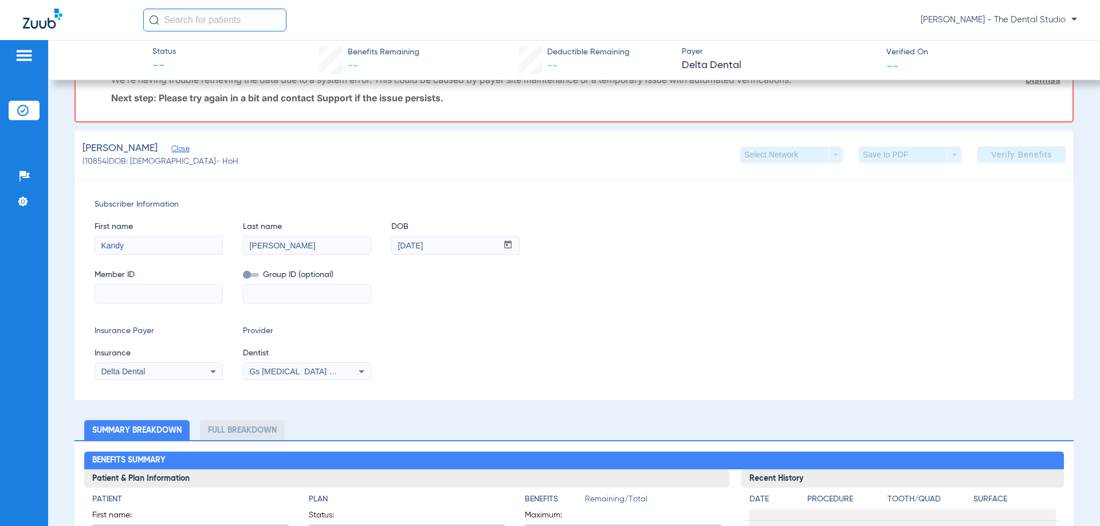
click at [133, 290] on input at bounding box center [158, 294] width 127 height 18
paste input "118980024402"
type input "118980024402"
click at [991, 158] on span "Verify Benefits" at bounding box center [1021, 154] width 61 height 9
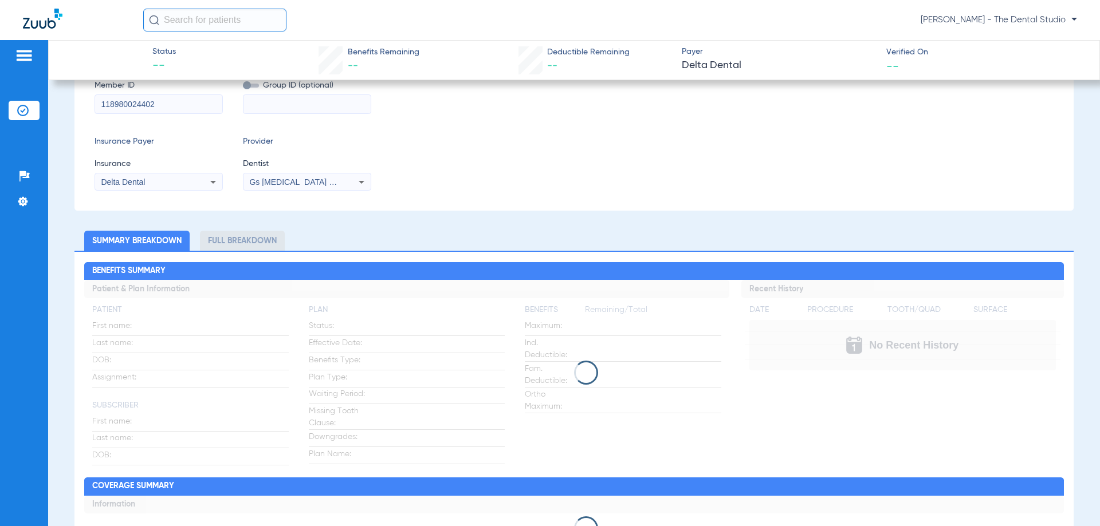
scroll to position [172, 0]
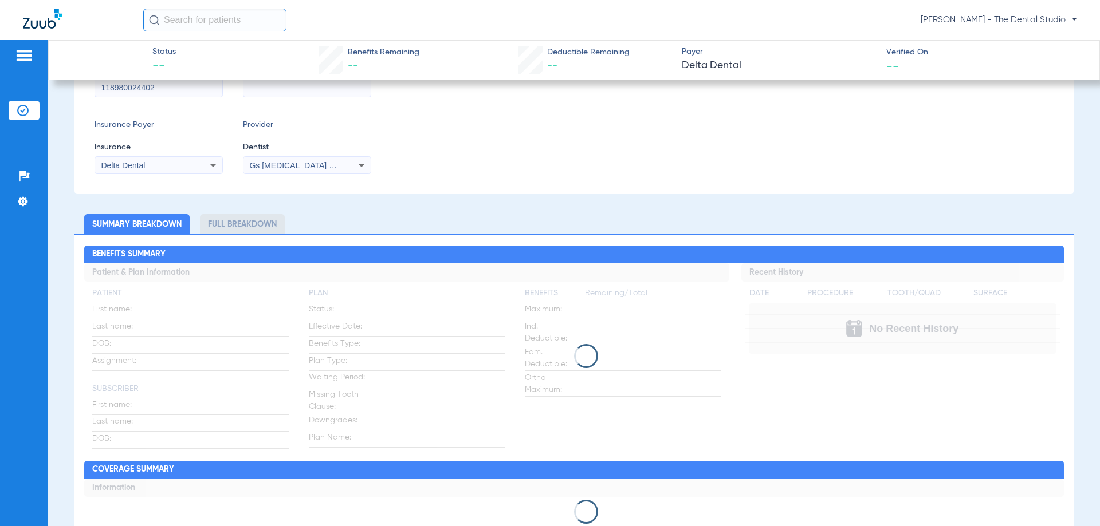
click at [285, 164] on span "Gs [MEDICAL_DATA] Pllc 1972170603" at bounding box center [318, 165] width 139 height 9
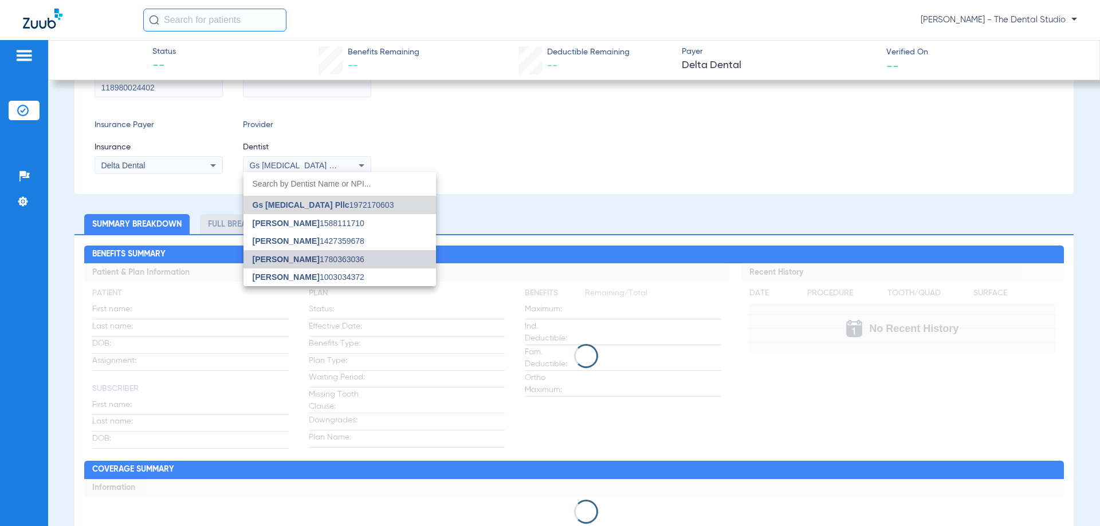
click at [272, 260] on span "[PERSON_NAME]" at bounding box center [286, 259] width 67 height 9
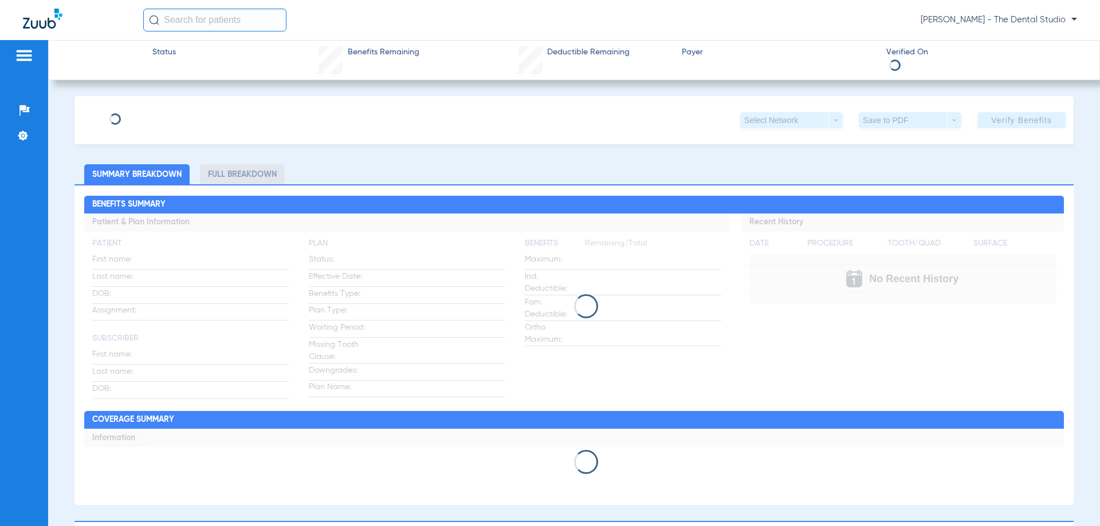
type input "Kandy"
type input "[PERSON_NAME]"
type input "[DATE]"
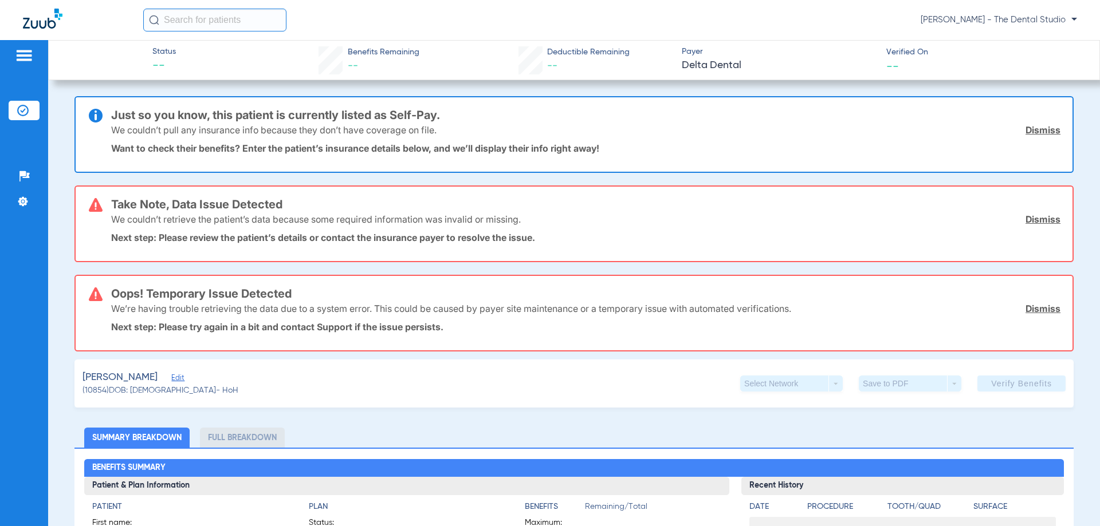
click at [171, 382] on span "Edit" at bounding box center [176, 379] width 10 height 11
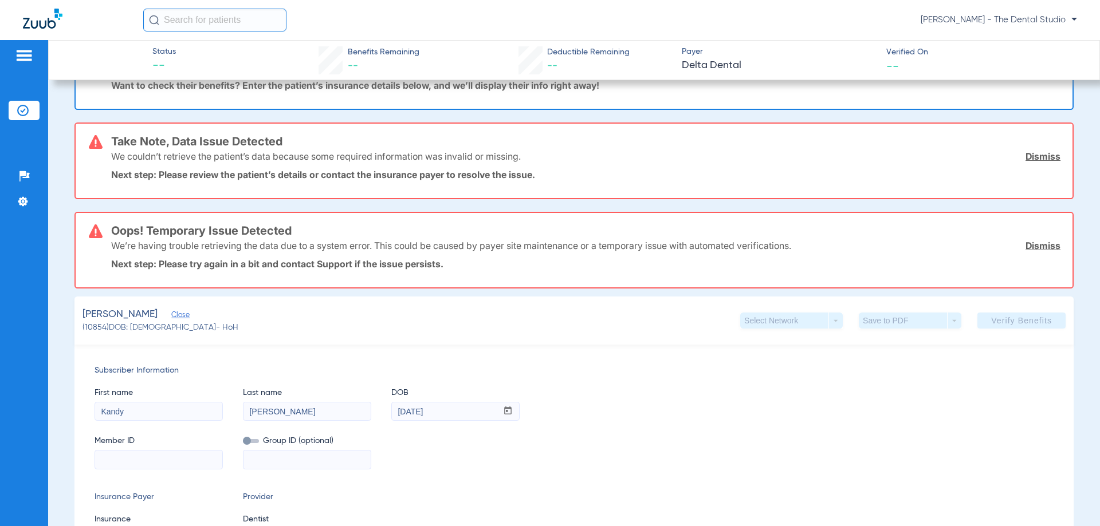
scroll to position [172, 0]
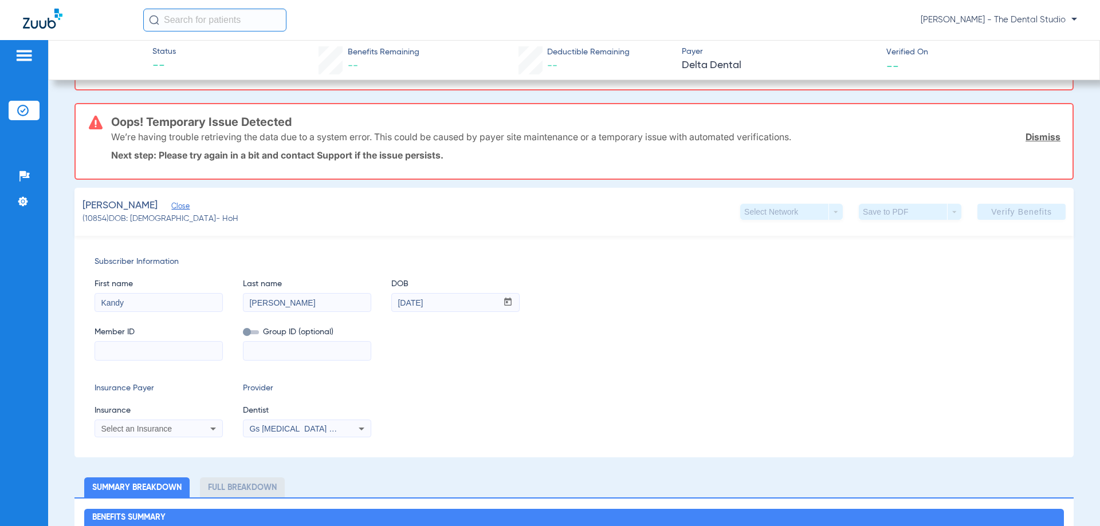
click at [185, 357] on input at bounding box center [158, 351] width 127 height 18
drag, startPoint x: 183, startPoint y: 350, endPoint x: 178, endPoint y: 355, distance: 6.5
paste input "118980024402"
type input "118980024402"
click at [164, 427] on span "Select an Insurance" at bounding box center [136, 428] width 71 height 9
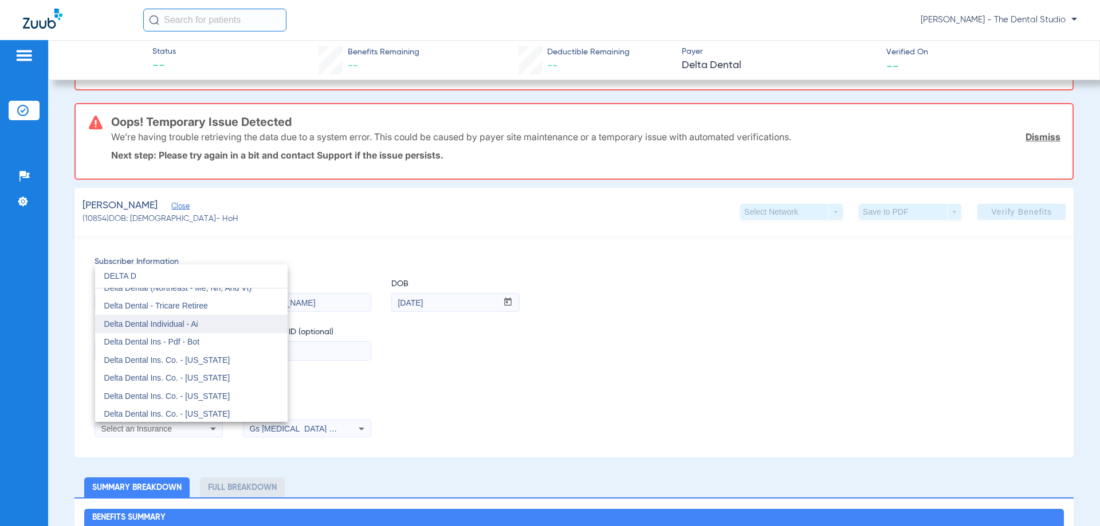
scroll to position [0, 0]
type input "DELTA D"
click at [135, 292] on mat-option "Delta Dental" at bounding box center [191, 298] width 192 height 18
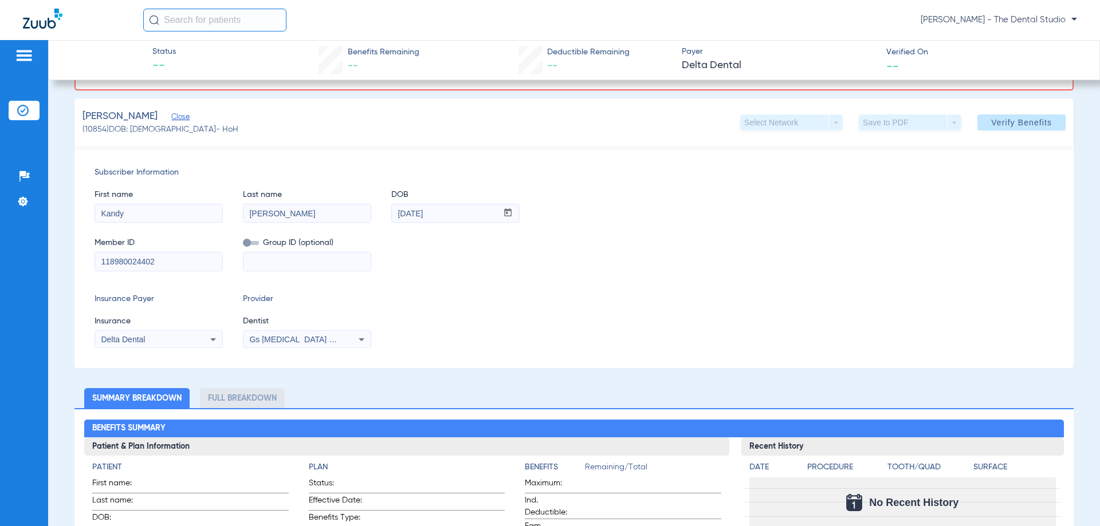
scroll to position [82, 0]
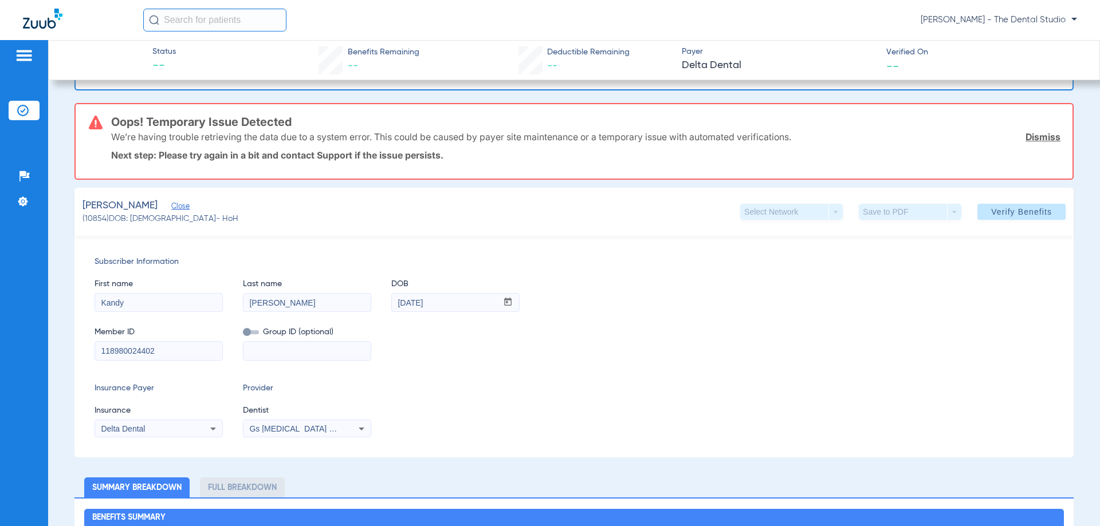
click at [308, 428] on span "Gs [MEDICAL_DATA] Pllc 1972170603" at bounding box center [318, 428] width 139 height 9
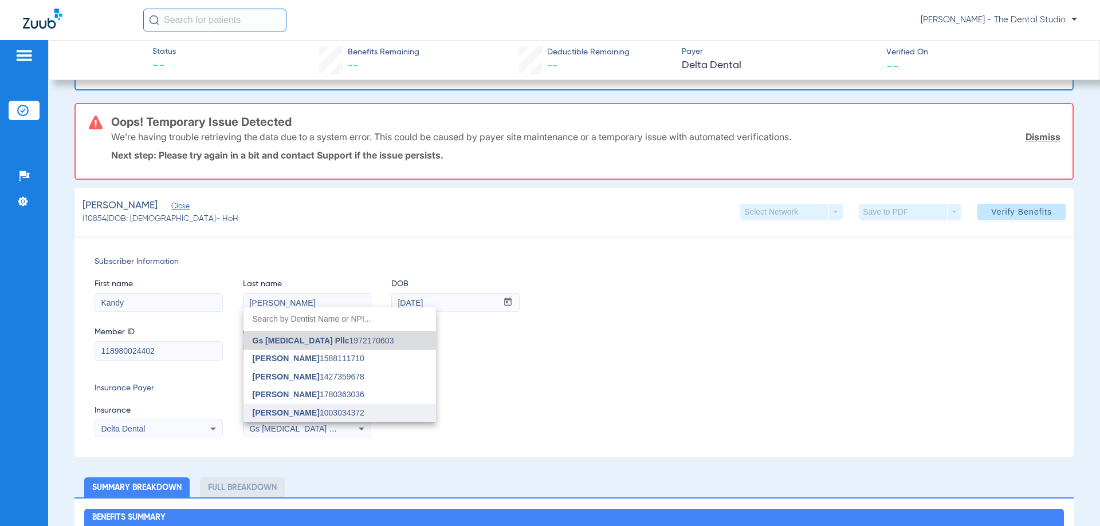
click at [278, 408] on span "[PERSON_NAME]" at bounding box center [286, 412] width 67 height 9
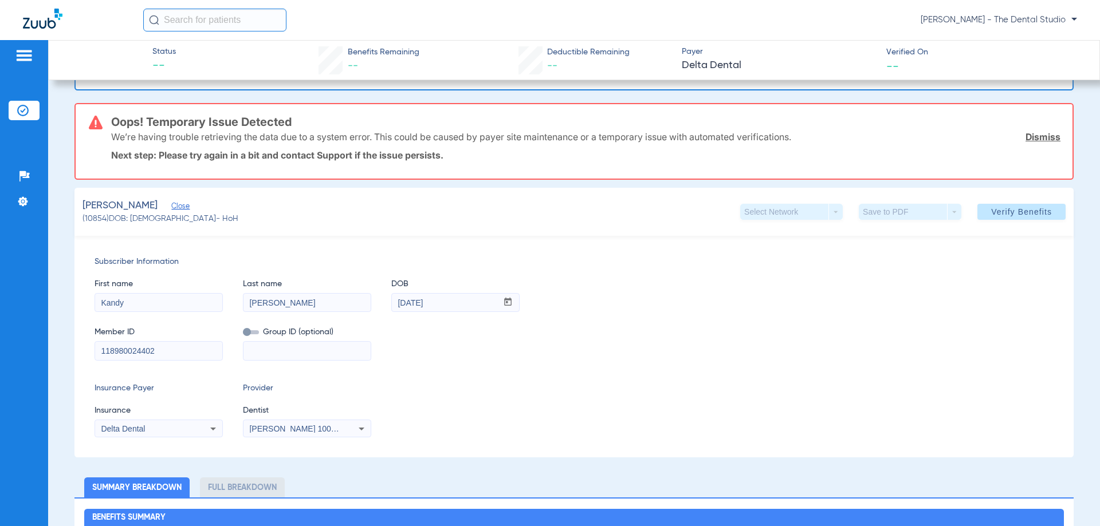
click at [272, 433] on div "[PERSON_NAME] 1003034372" at bounding box center [306, 429] width 127 height 14
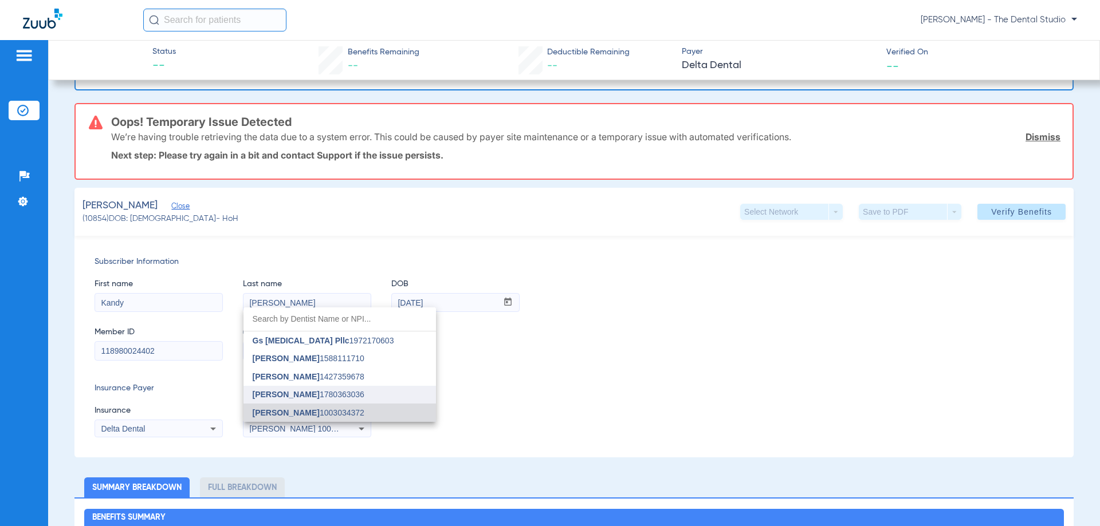
click at [286, 392] on span "[PERSON_NAME]" at bounding box center [286, 394] width 67 height 9
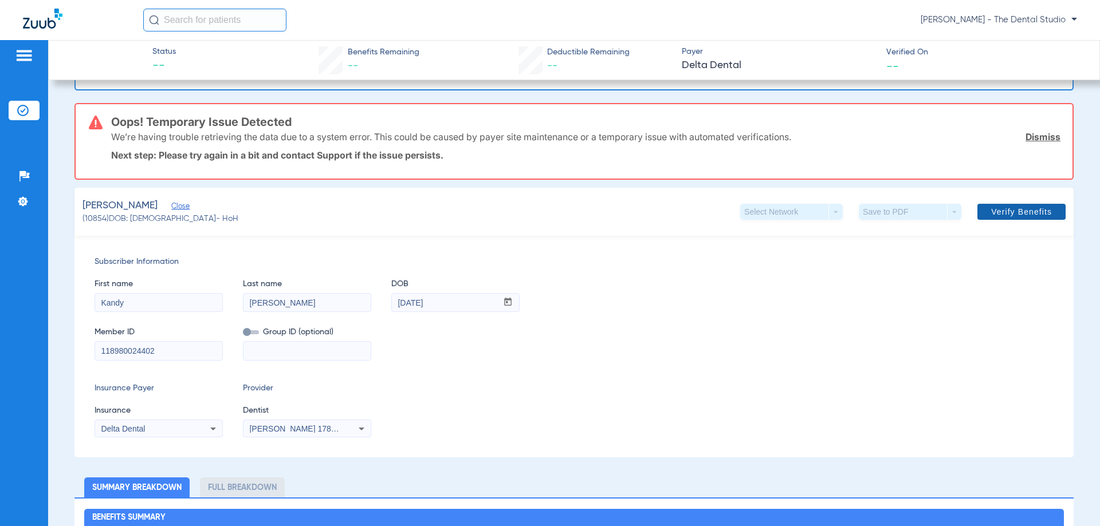
click at [1016, 206] on span at bounding box center [1021, 211] width 88 height 27
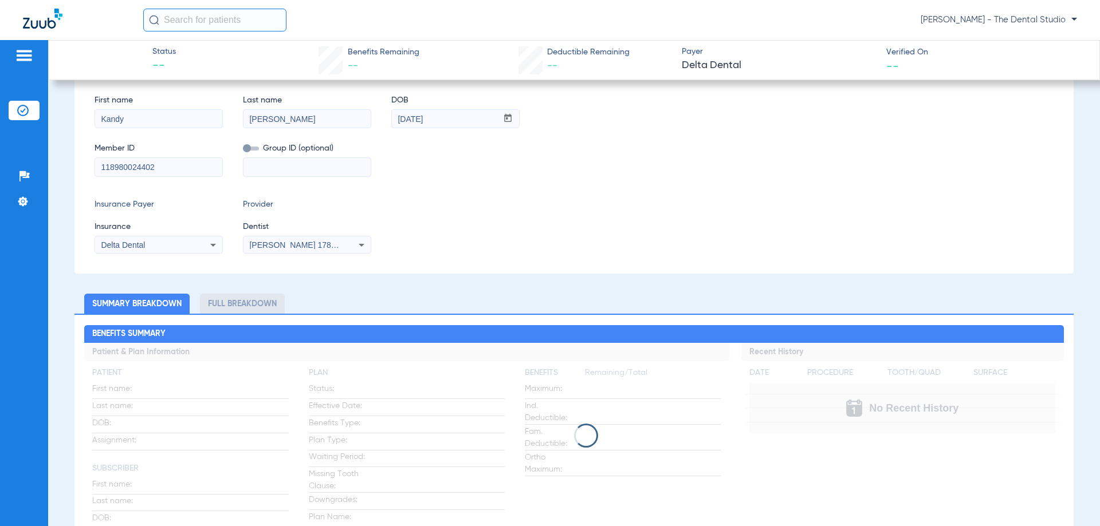
scroll to position [0, 0]
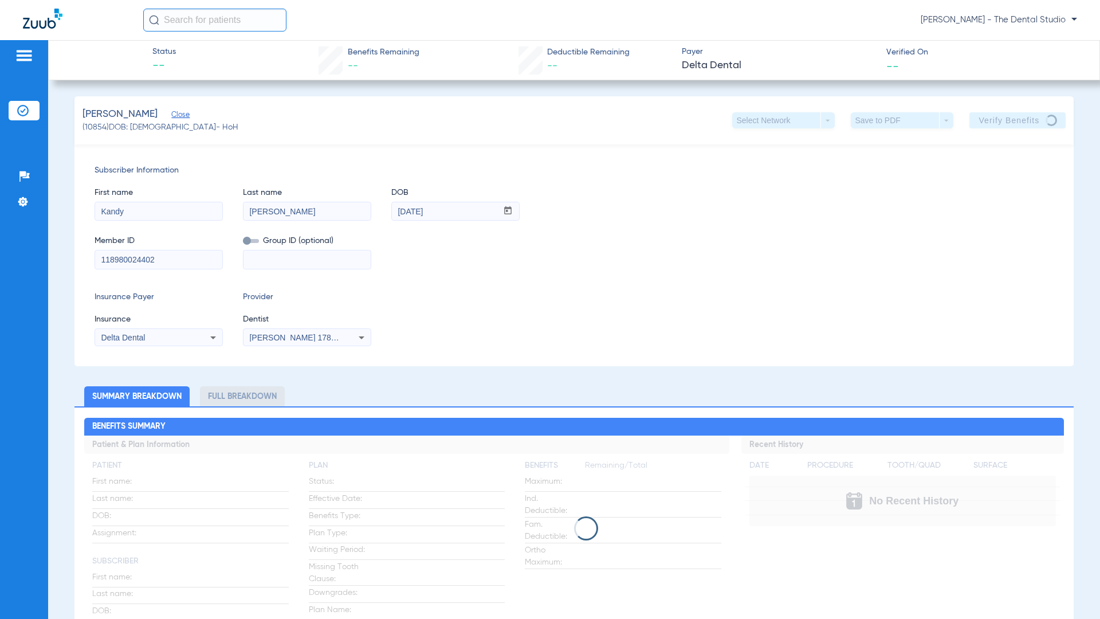
drag, startPoint x: 576, startPoint y: 62, endPoint x: 564, endPoint y: 42, distance: 23.7
click at [574, 48] on div "Deductible Remaining --" at bounding box center [588, 60] width 82 height 28
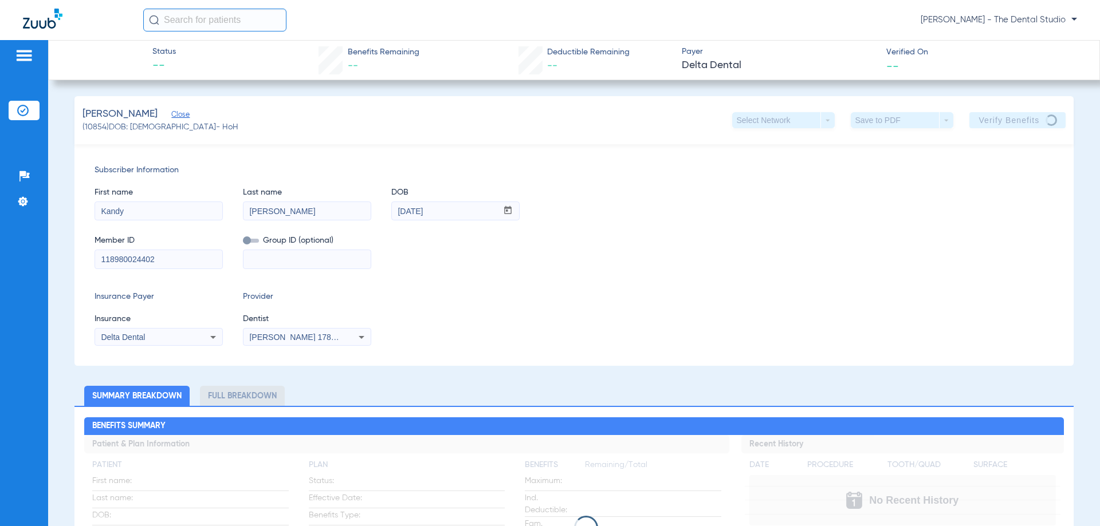
click at [497, 250] on div "Member ID 118980024402 Group ID (optional)" at bounding box center [574, 247] width 959 height 44
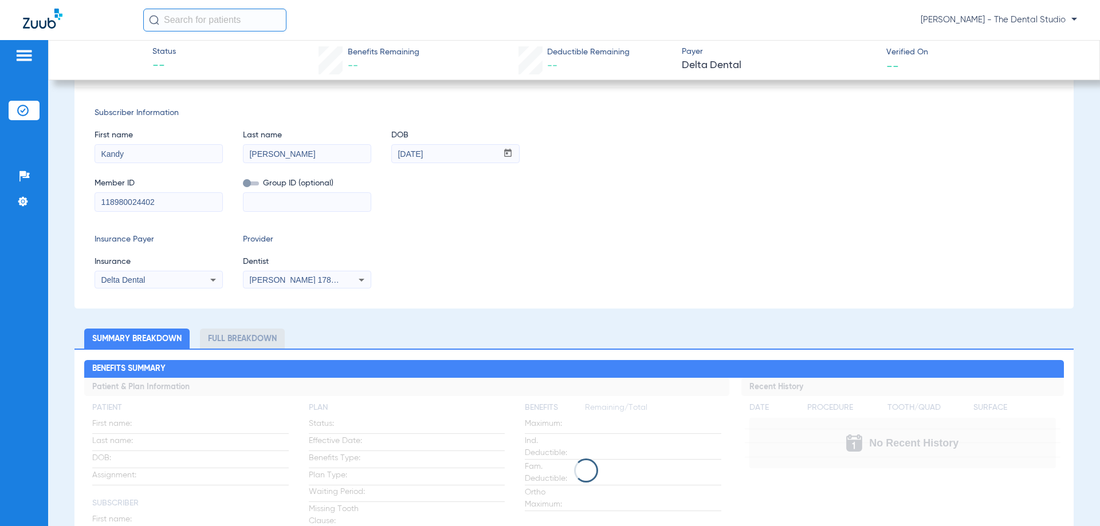
scroll to position [286, 0]
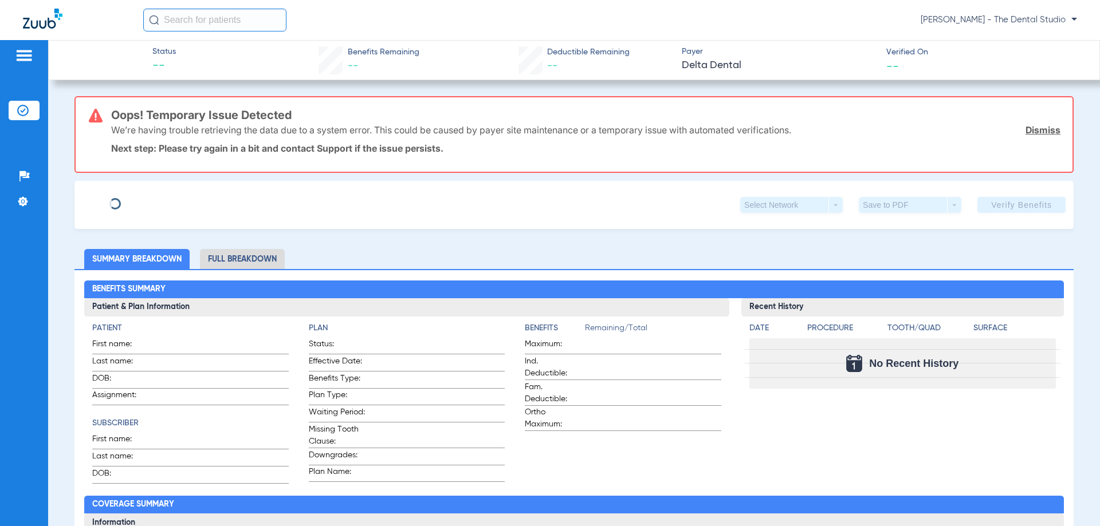
type input "Kandy"
type input "[PERSON_NAME]"
type input "[DATE]"
type input "118980024402"
click at [176, 203] on span "Edit" at bounding box center [176, 200] width 10 height 11
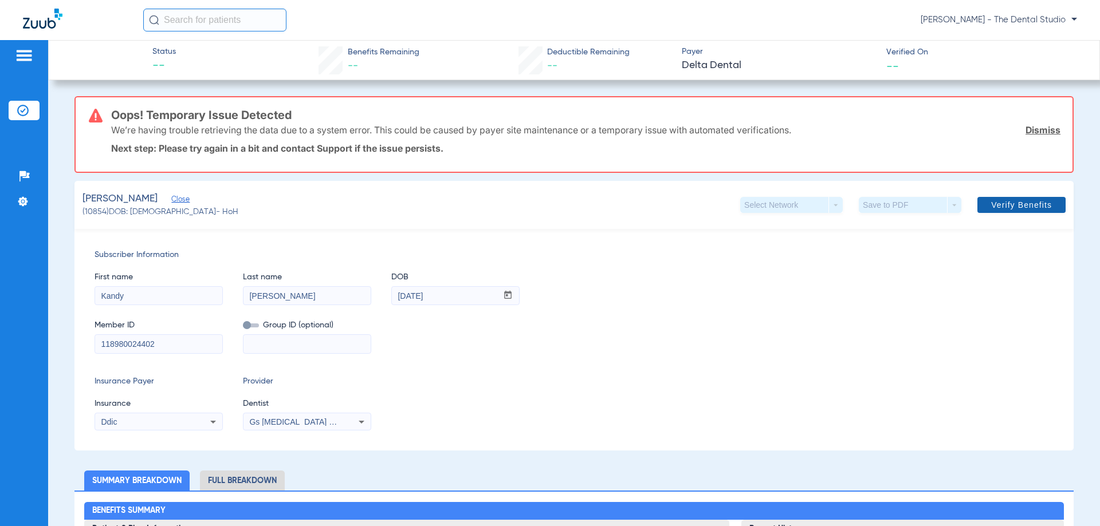
click at [1013, 211] on span at bounding box center [1021, 204] width 88 height 27
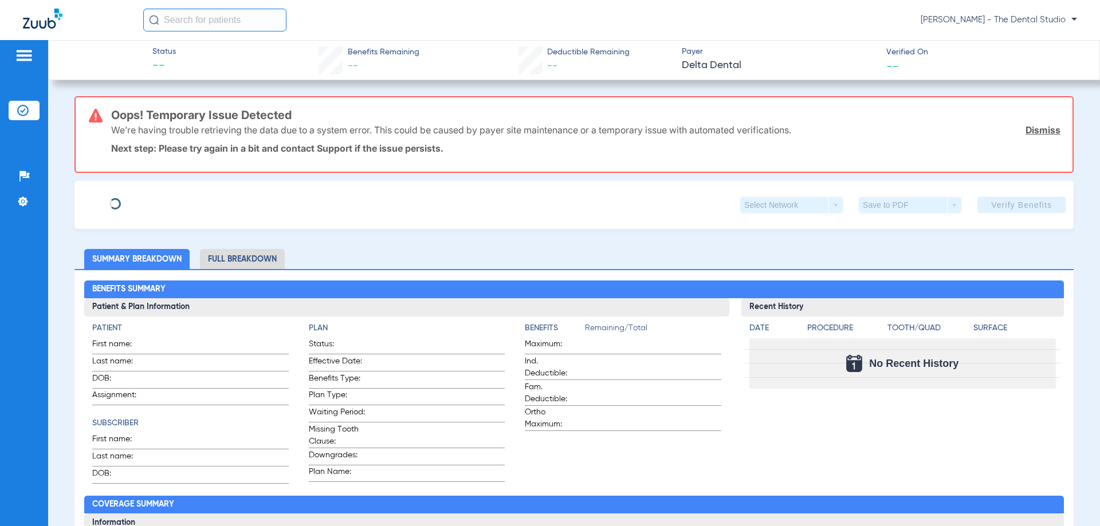
type input "Kandy"
type input "[PERSON_NAME]"
type input "[DATE]"
type input "118980024402"
click at [171, 202] on span "Edit" at bounding box center [176, 200] width 10 height 11
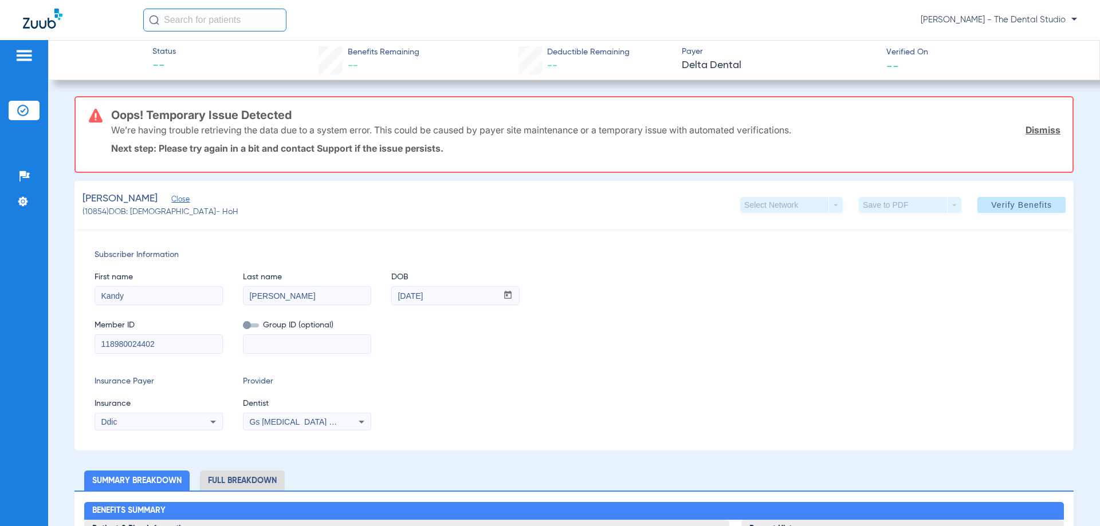
click at [172, 417] on div "Ddic" at bounding box center [158, 422] width 127 height 14
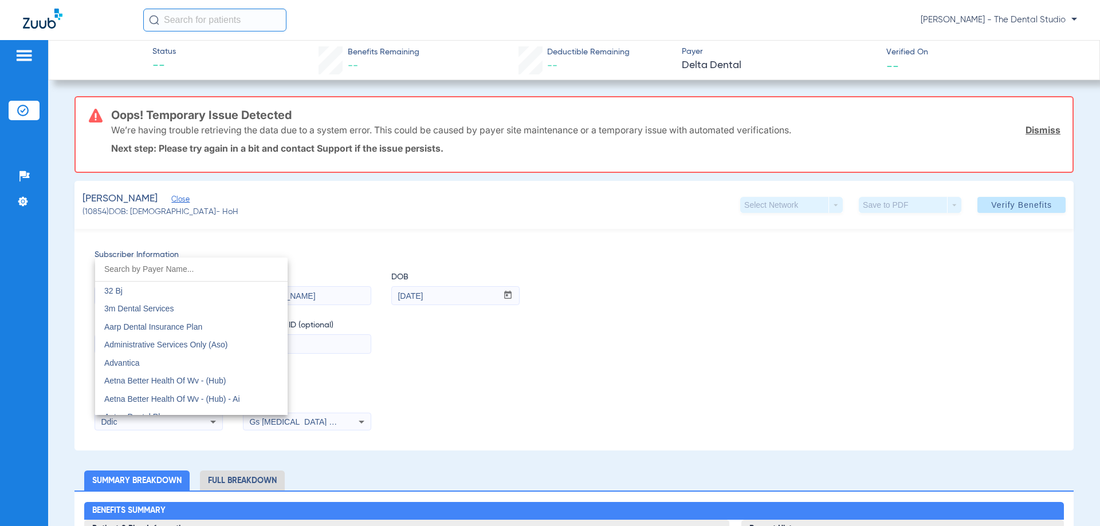
scroll to position [1689, 0]
type input "de"
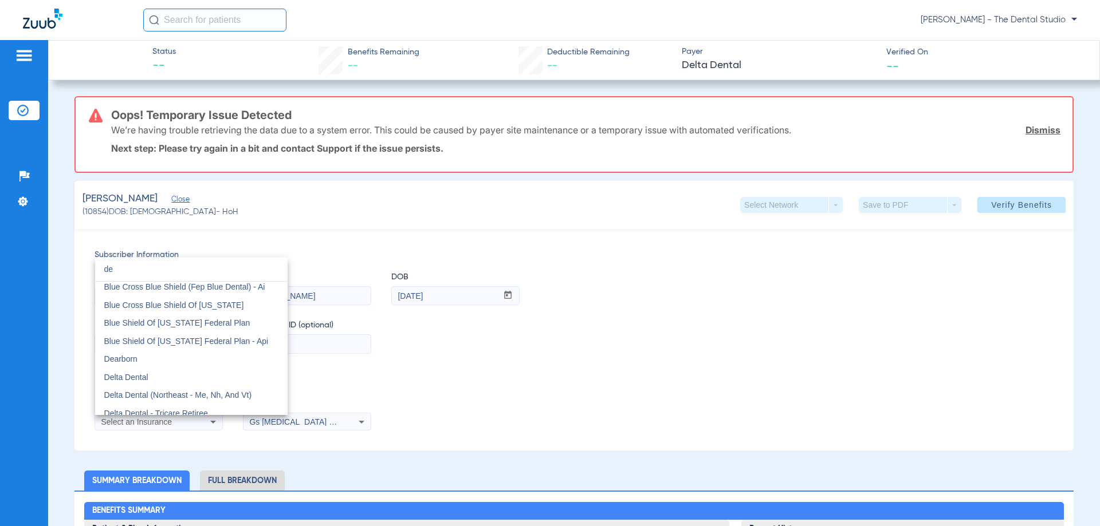
scroll to position [143, 0]
click at [154, 381] on mat-option "Delta Dental" at bounding box center [191, 382] width 192 height 18
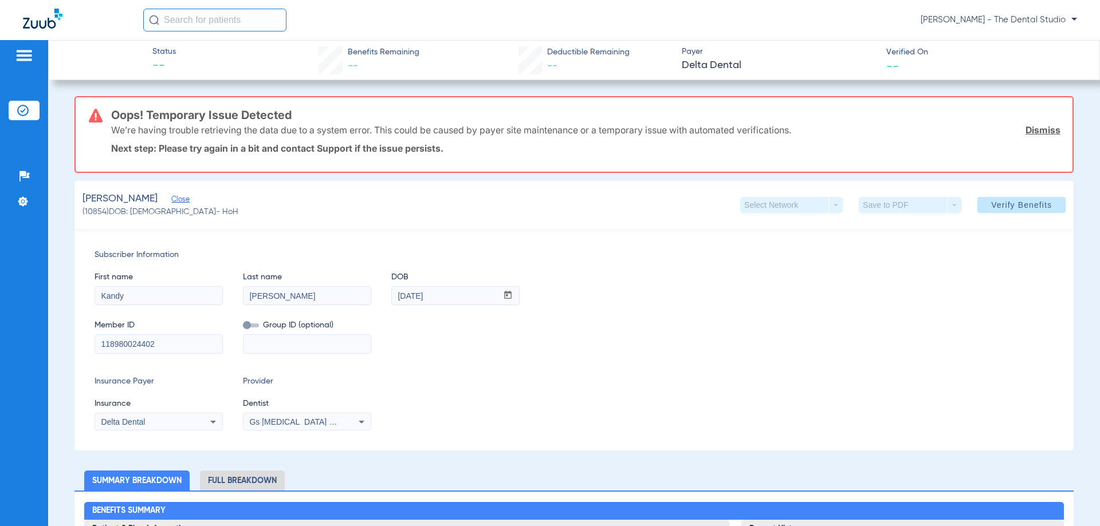
click at [324, 416] on div "Gs [MEDICAL_DATA] Pllc 1972170603" at bounding box center [306, 422] width 127 height 14
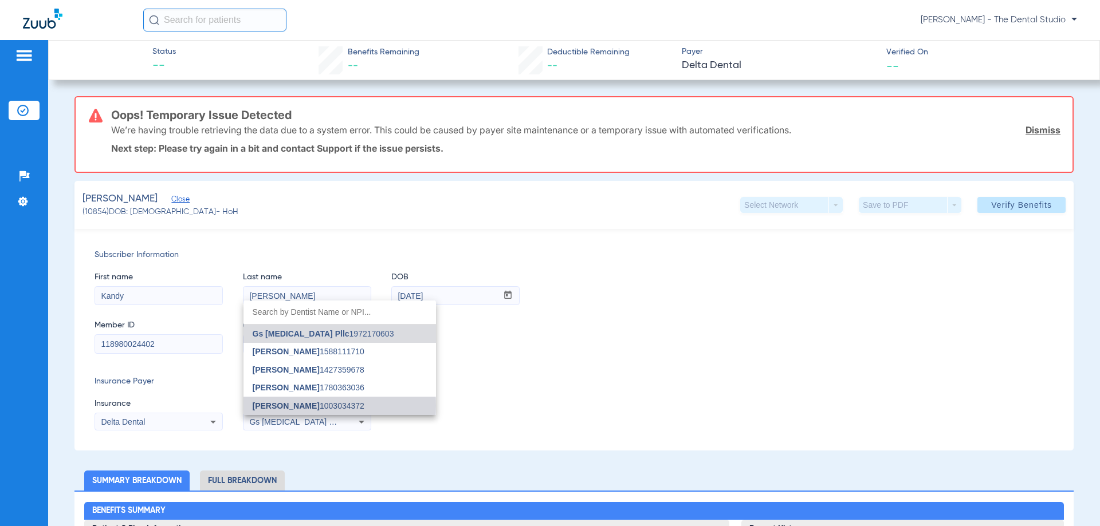
click at [302, 406] on span "[PERSON_NAME]" at bounding box center [286, 406] width 67 height 9
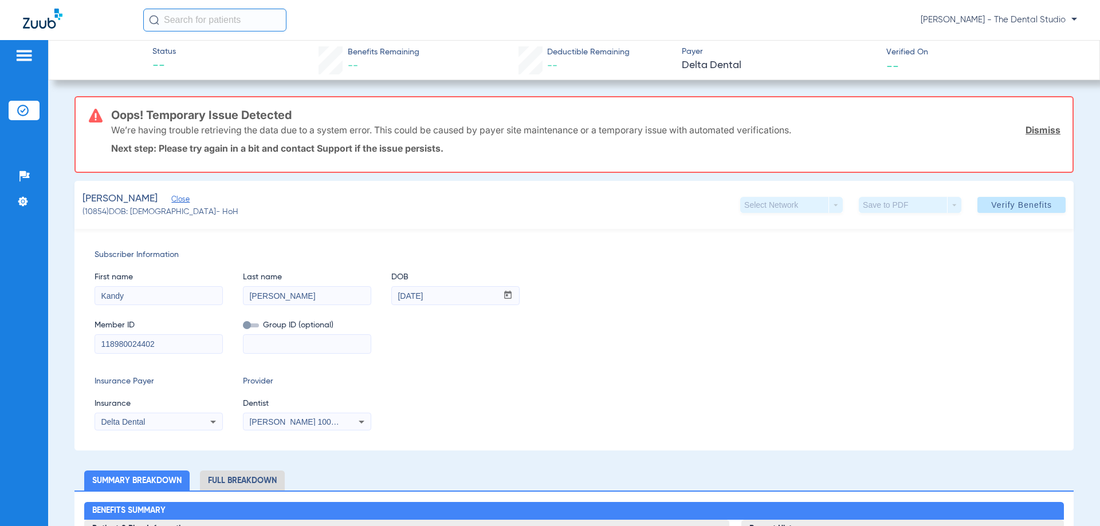
click at [263, 428] on div "[PERSON_NAME] 1003034372" at bounding box center [306, 422] width 127 height 14
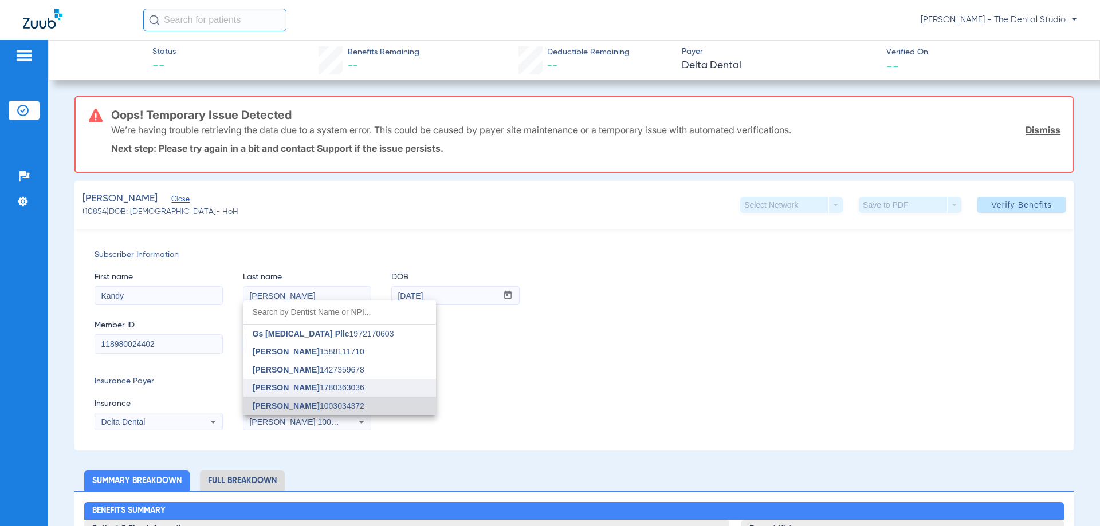
click at [281, 386] on span "[PERSON_NAME]" at bounding box center [286, 387] width 67 height 9
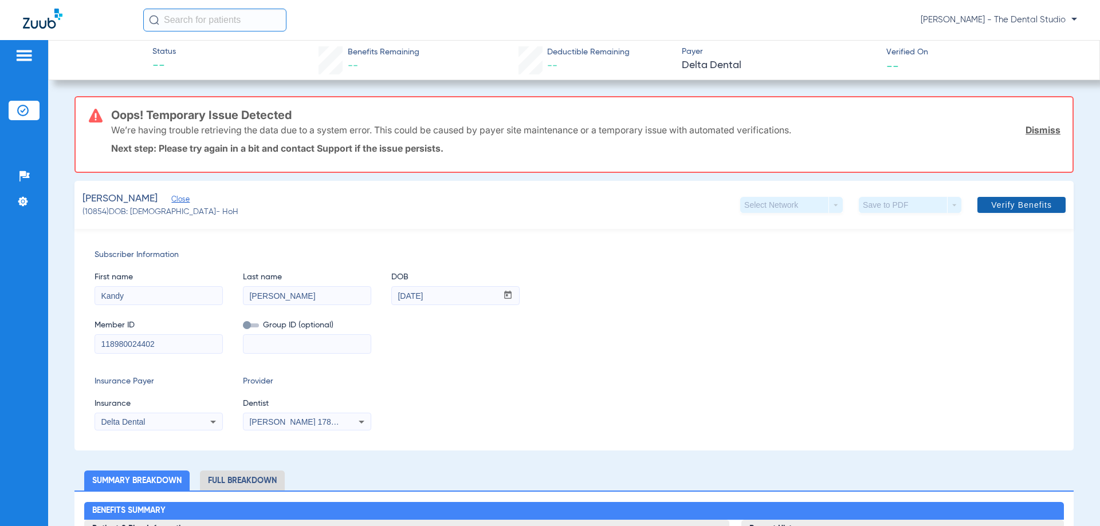
click at [994, 207] on span "Verify Benefits" at bounding box center [1021, 204] width 61 height 9
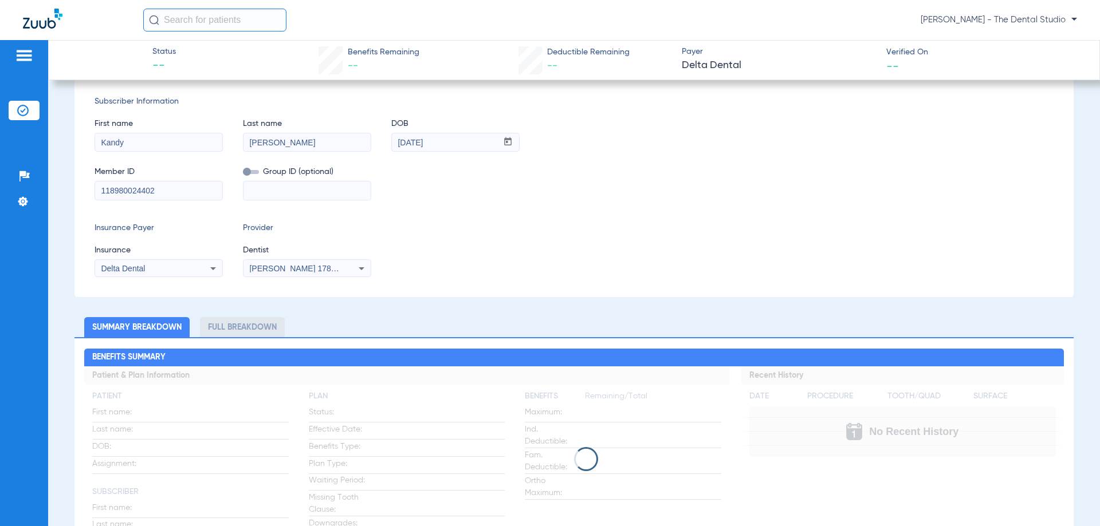
scroll to position [57, 0]
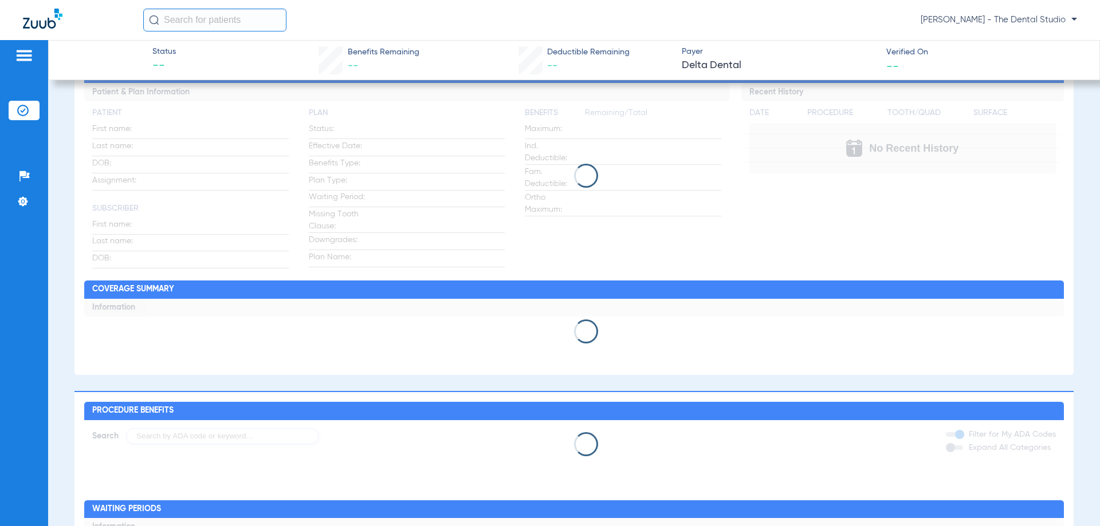
drag, startPoint x: 456, startPoint y: 308, endPoint x: 465, endPoint y: 316, distance: 12.6
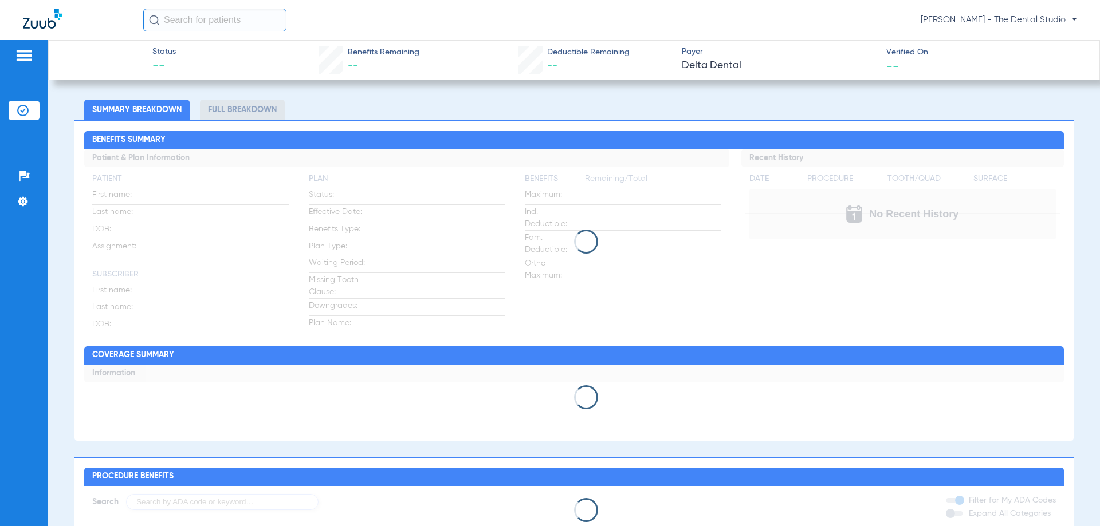
drag, startPoint x: 465, startPoint y: 316, endPoint x: 352, endPoint y: 336, distance: 114.6
click at [352, 335] on app-loading-indicator at bounding box center [573, 242] width 979 height 186
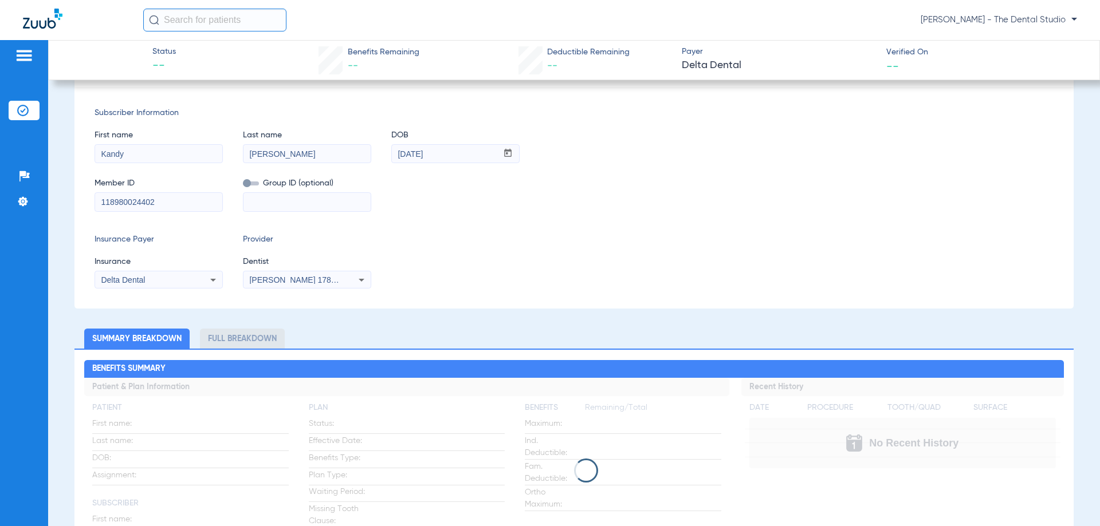
scroll to position [0, 0]
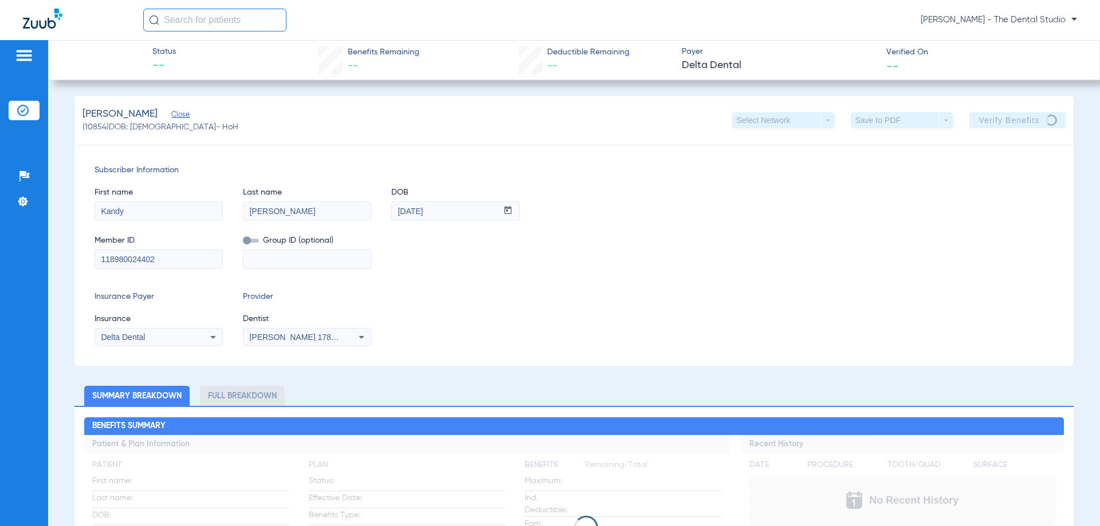
drag, startPoint x: 846, startPoint y: 158, endPoint x: 676, endPoint y: 140, distance: 171.1
click at [693, 180] on div "First name [PERSON_NAME] Last name [PERSON_NAME] mm / dd / yyyy [DATE]" at bounding box center [574, 198] width 959 height 44
click at [496, 286] on div "Subscriber Information First name [PERSON_NAME] Last name [PERSON_NAME] mm / dd…" at bounding box center [573, 255] width 999 height 222
click at [838, 316] on div "Insurance Payer Insurance Delta Dental Provider Dentist [PERSON_NAME] 1780363036" at bounding box center [574, 318] width 959 height 55
click at [828, 310] on div "Insurance Payer Insurance Delta Dental Provider Dentist [PERSON_NAME] 1780363036" at bounding box center [574, 318] width 959 height 55
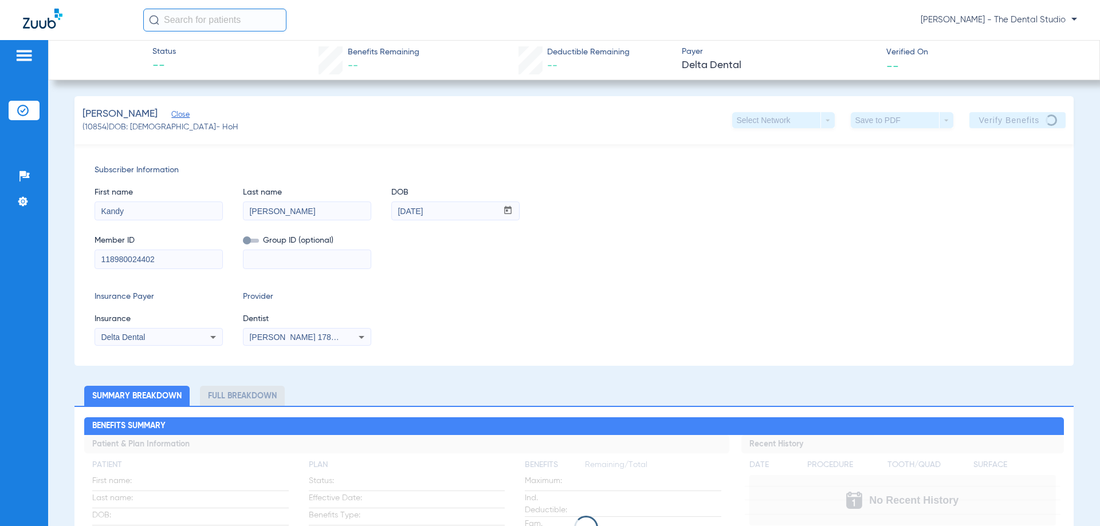
click at [713, 324] on div "Insurance Payer Insurance Delta Dental Provider Dentist [PERSON_NAME] 1780363036" at bounding box center [574, 318] width 959 height 55
click at [729, 323] on div "Insurance Payer Insurance Delta Dental Provider Dentist [PERSON_NAME] 1780363036" at bounding box center [574, 318] width 959 height 55
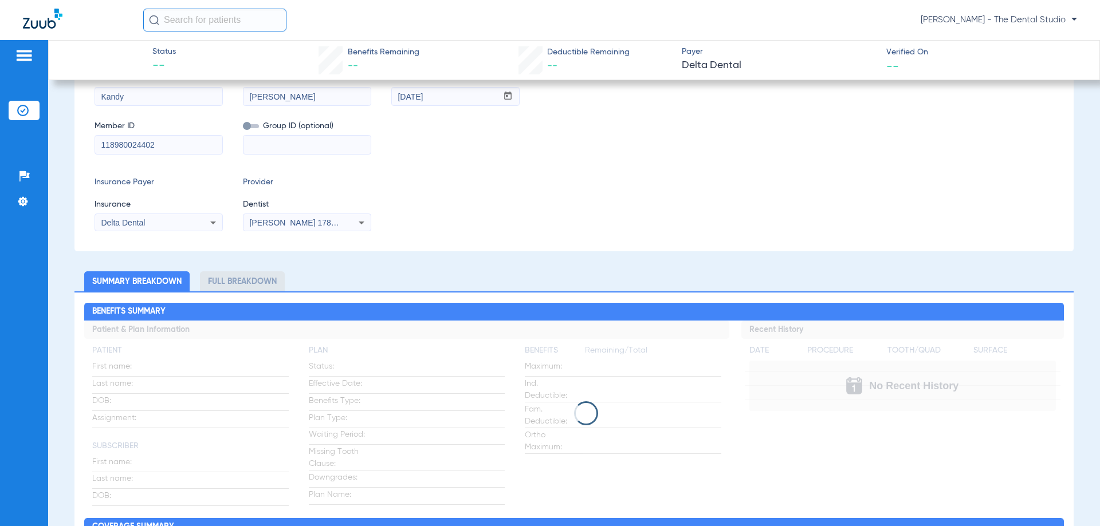
scroll to position [57, 0]
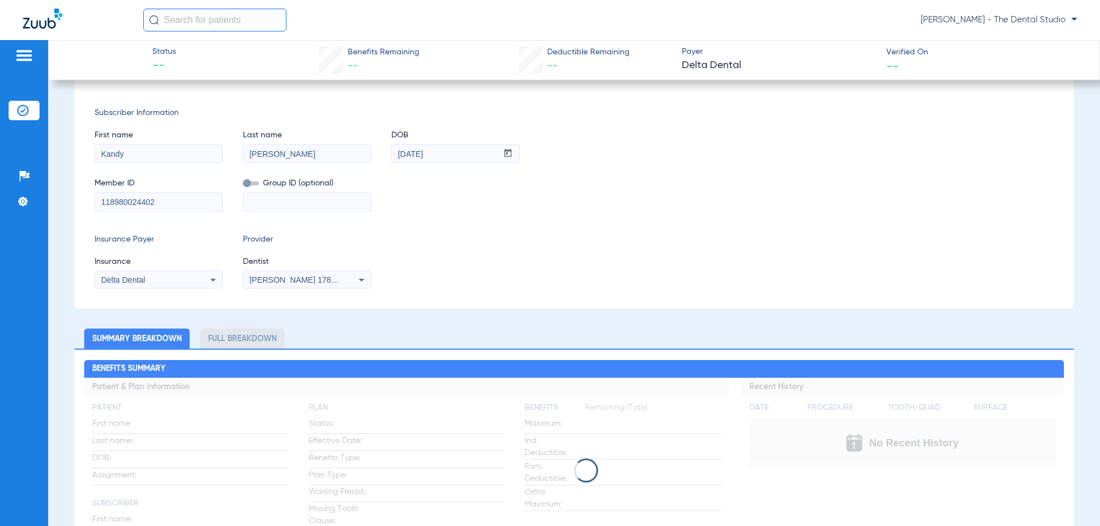
click at [664, 294] on div "Subscriber Information First name [PERSON_NAME] Last name [PERSON_NAME] mm / dd…" at bounding box center [573, 198] width 999 height 222
click at [727, 184] on div "Member ID 118980024402 Group ID (optional)" at bounding box center [574, 189] width 959 height 44
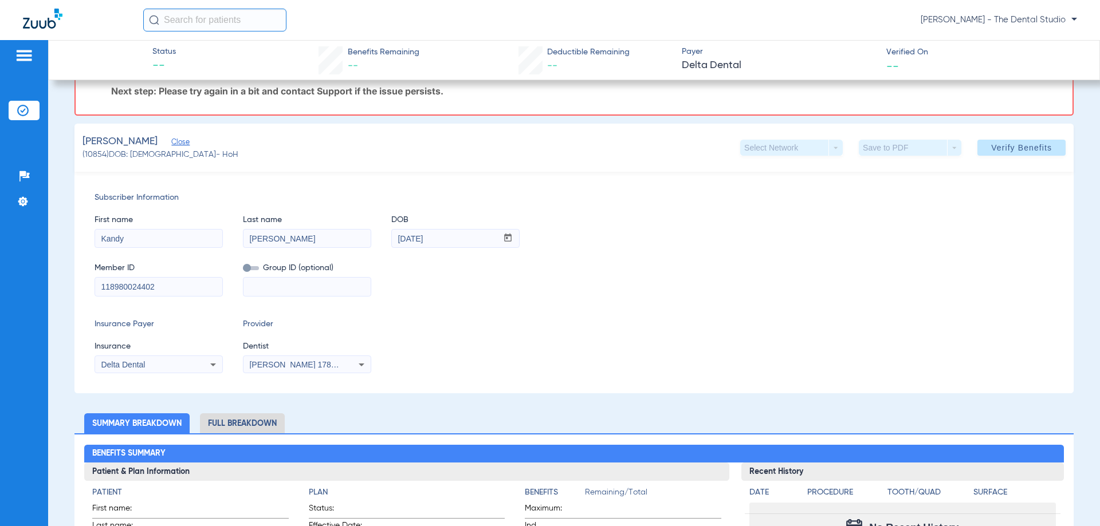
scroll to position [142, 0]
